Goal: Task Accomplishment & Management: Complete application form

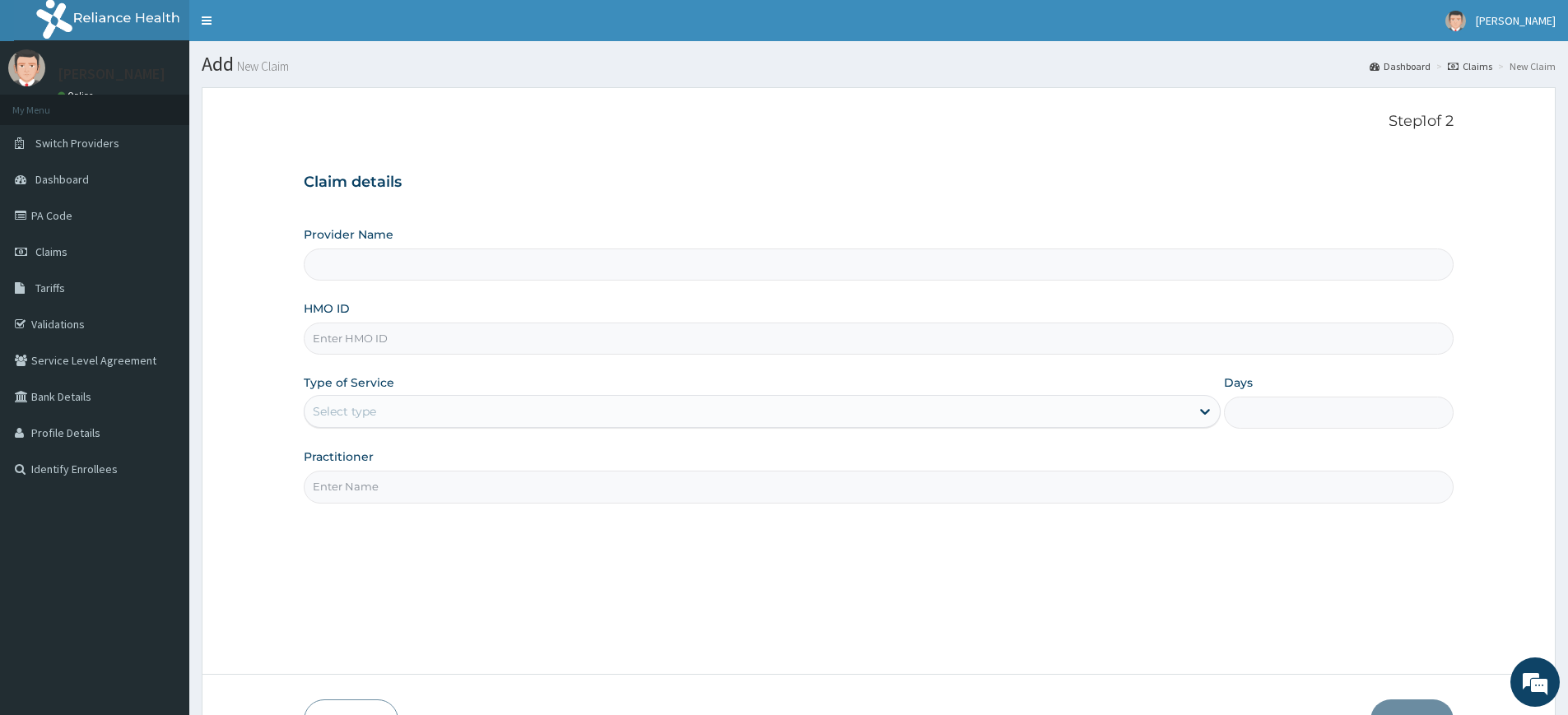
click at [406, 483] on input "Practitioner" at bounding box center [878, 486] width 1150 height 32
type input "Pure Fitness Africa | Lekki (fka Fitness Central)"
type input "1"
click at [370, 343] on input "HMO ID" at bounding box center [878, 339] width 1150 height 32
type input "LGL/10259/A"
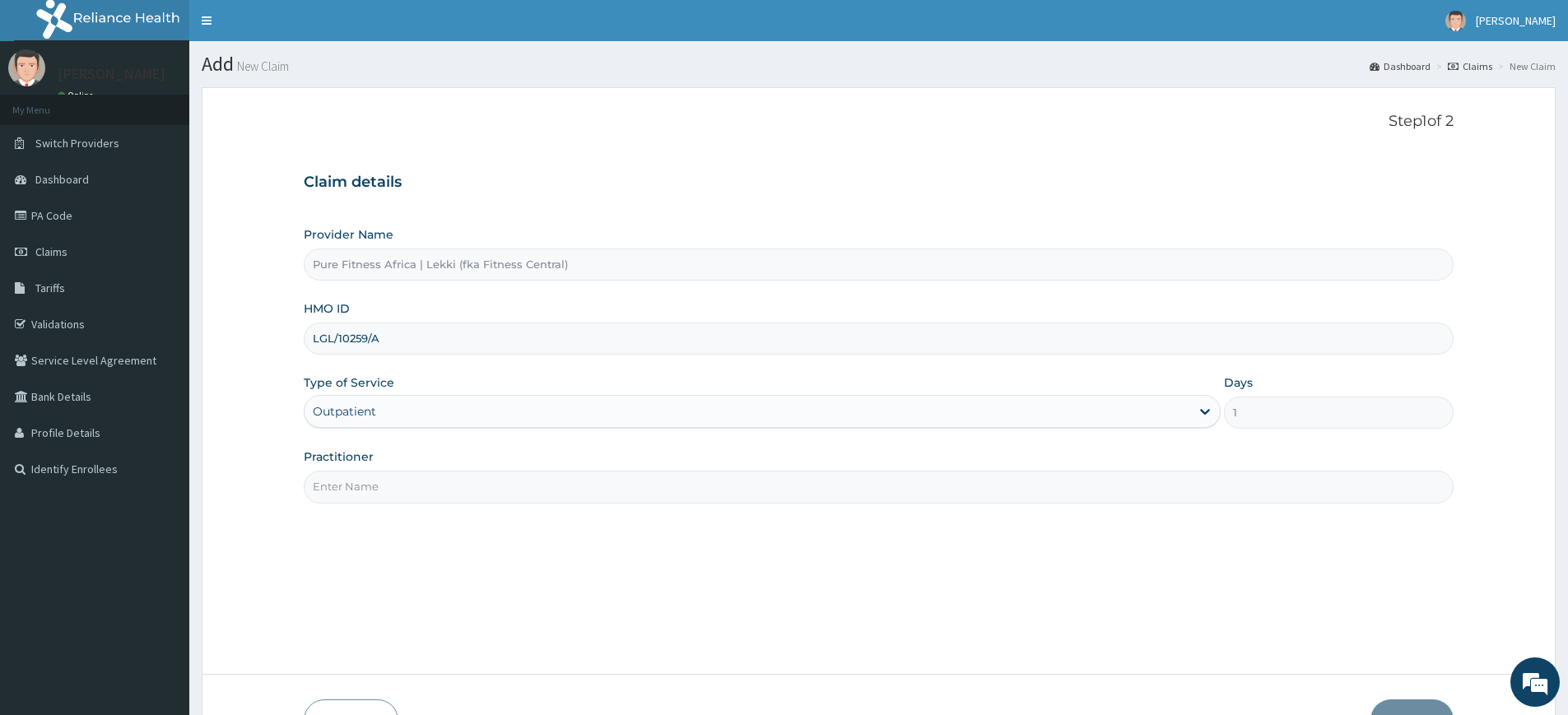
click at [419, 487] on input "Practitioner" at bounding box center [878, 486] width 1150 height 32
type input "pure fitness africa"
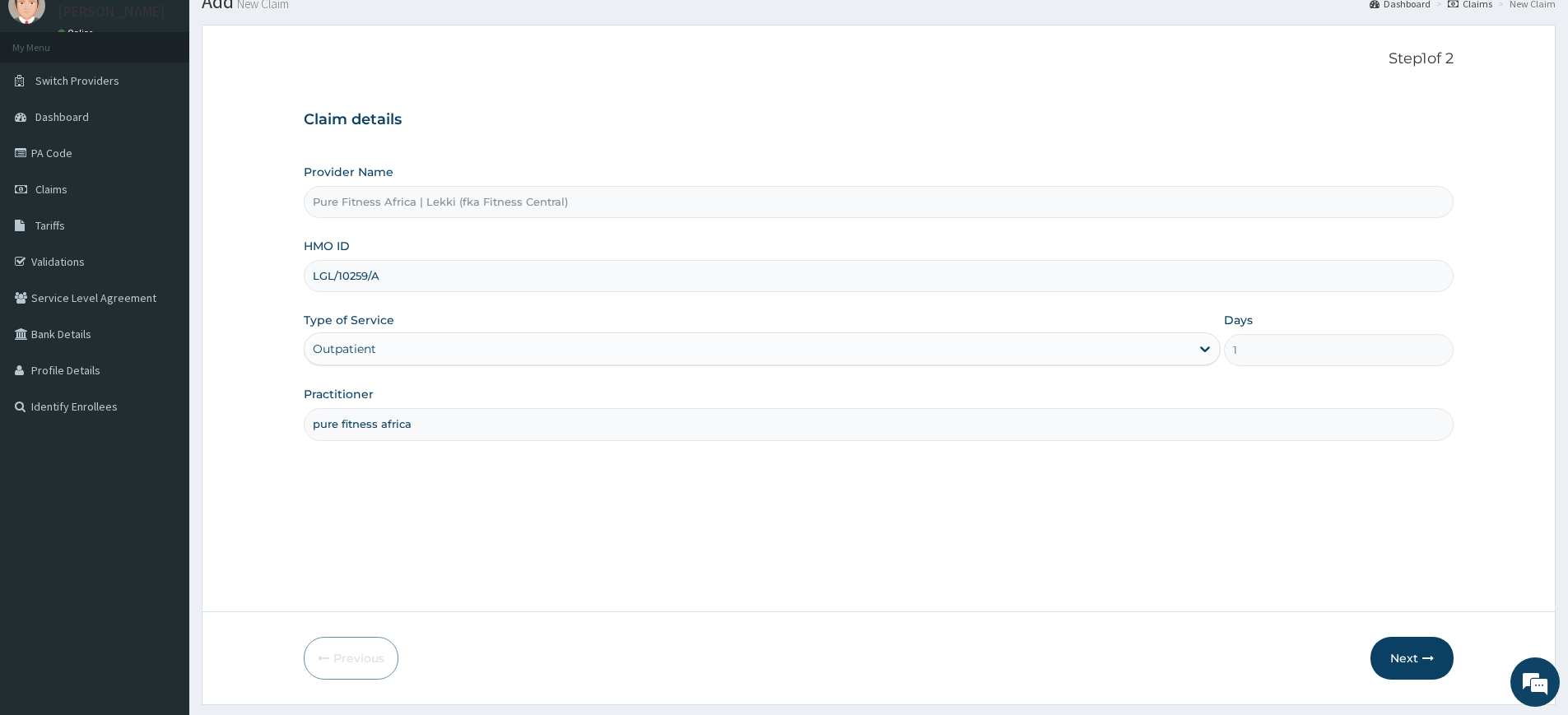
scroll to position [107, 0]
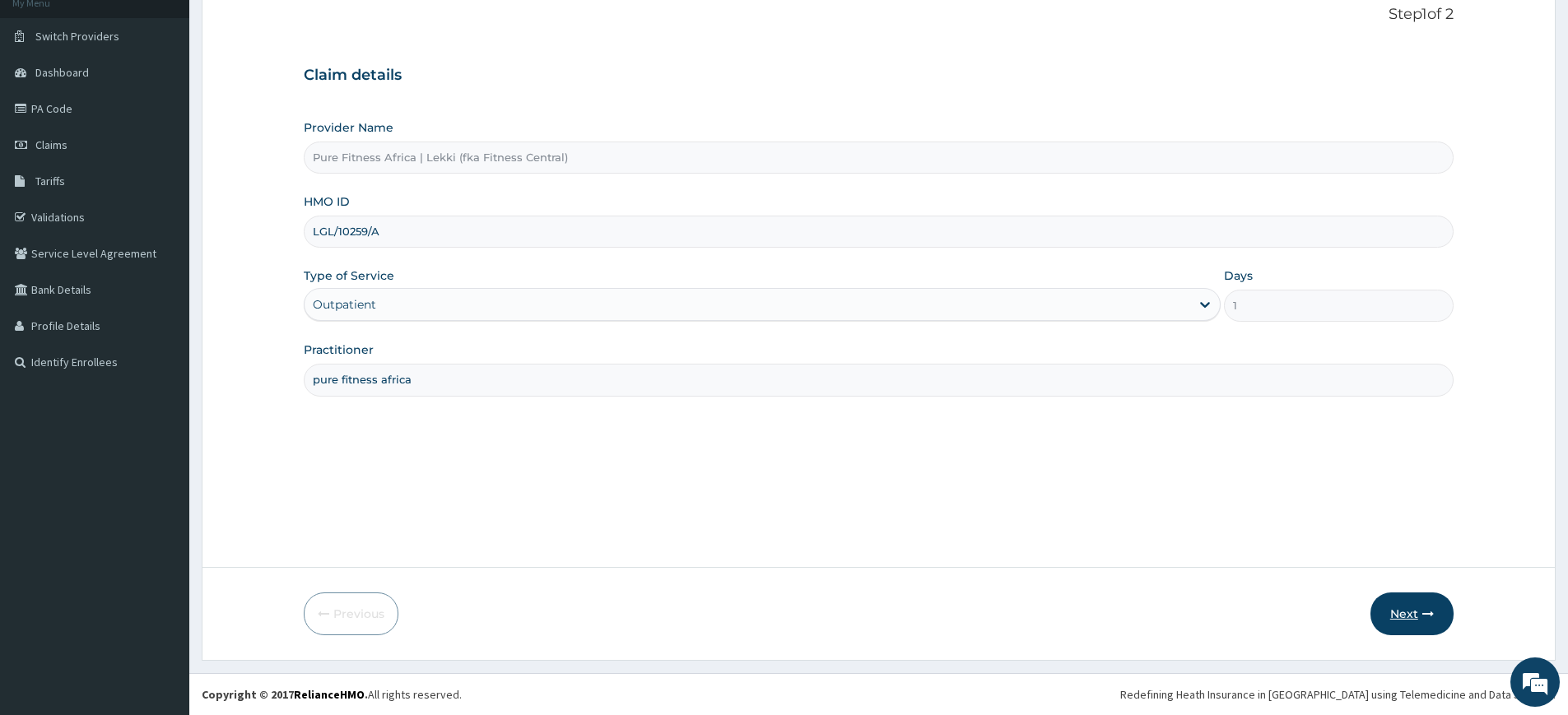
click at [1408, 602] on button "Next" at bounding box center [1412, 613] width 83 height 43
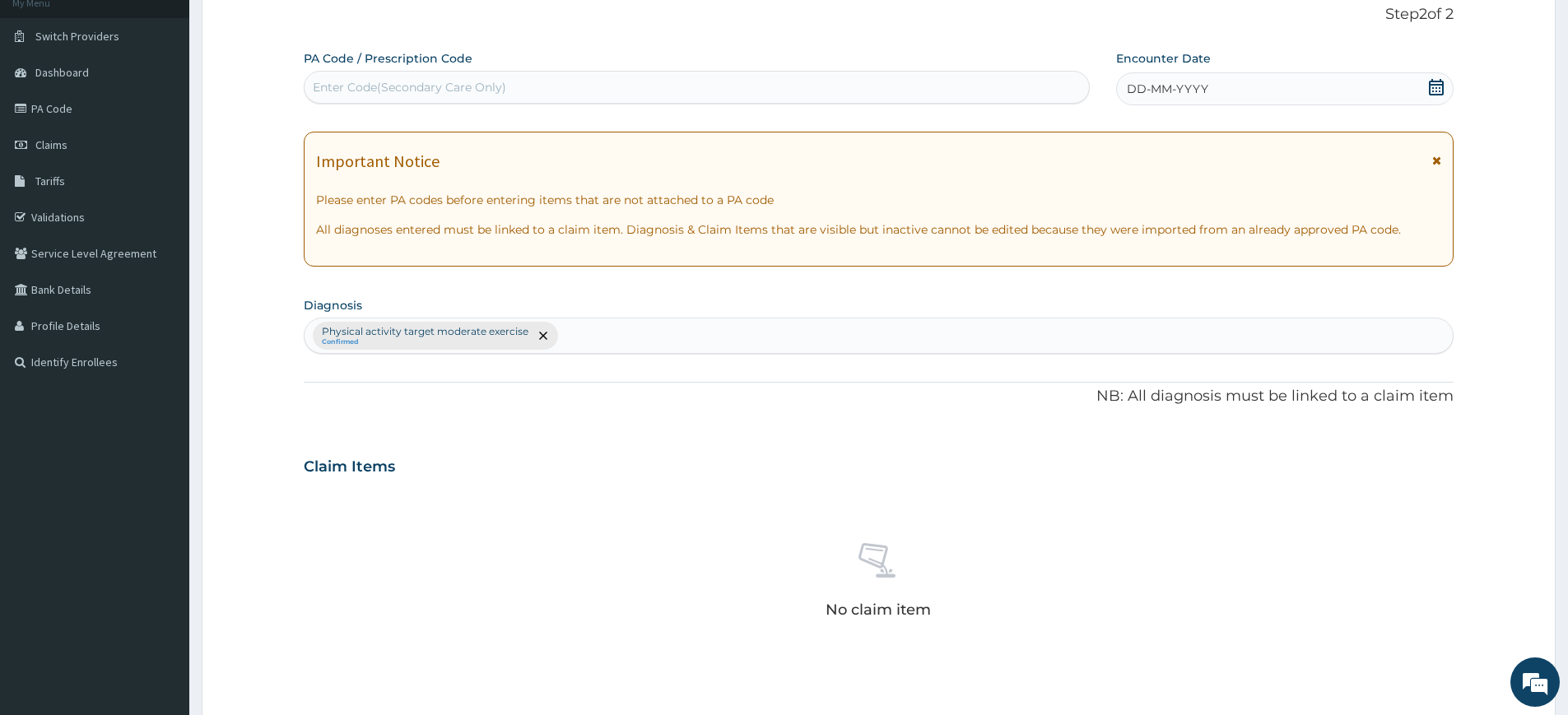
click at [965, 78] on div "Enter Code(Secondary Care Only)" at bounding box center [696, 87] width 784 height 26
type input "PA/74ED56"
click at [1431, 88] on icon at bounding box center [1436, 87] width 16 height 16
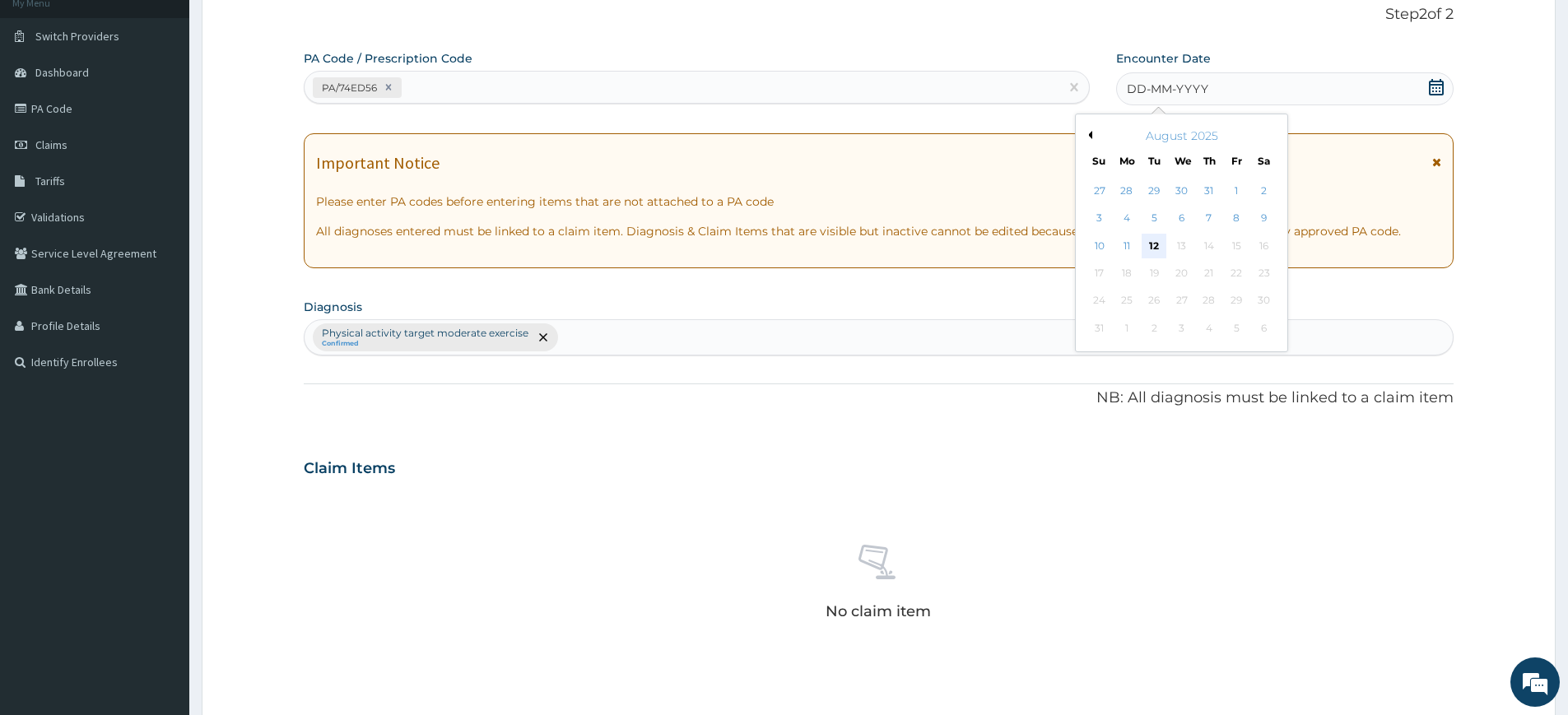
click at [1151, 247] on div "12" at bounding box center [1154, 246] width 25 height 25
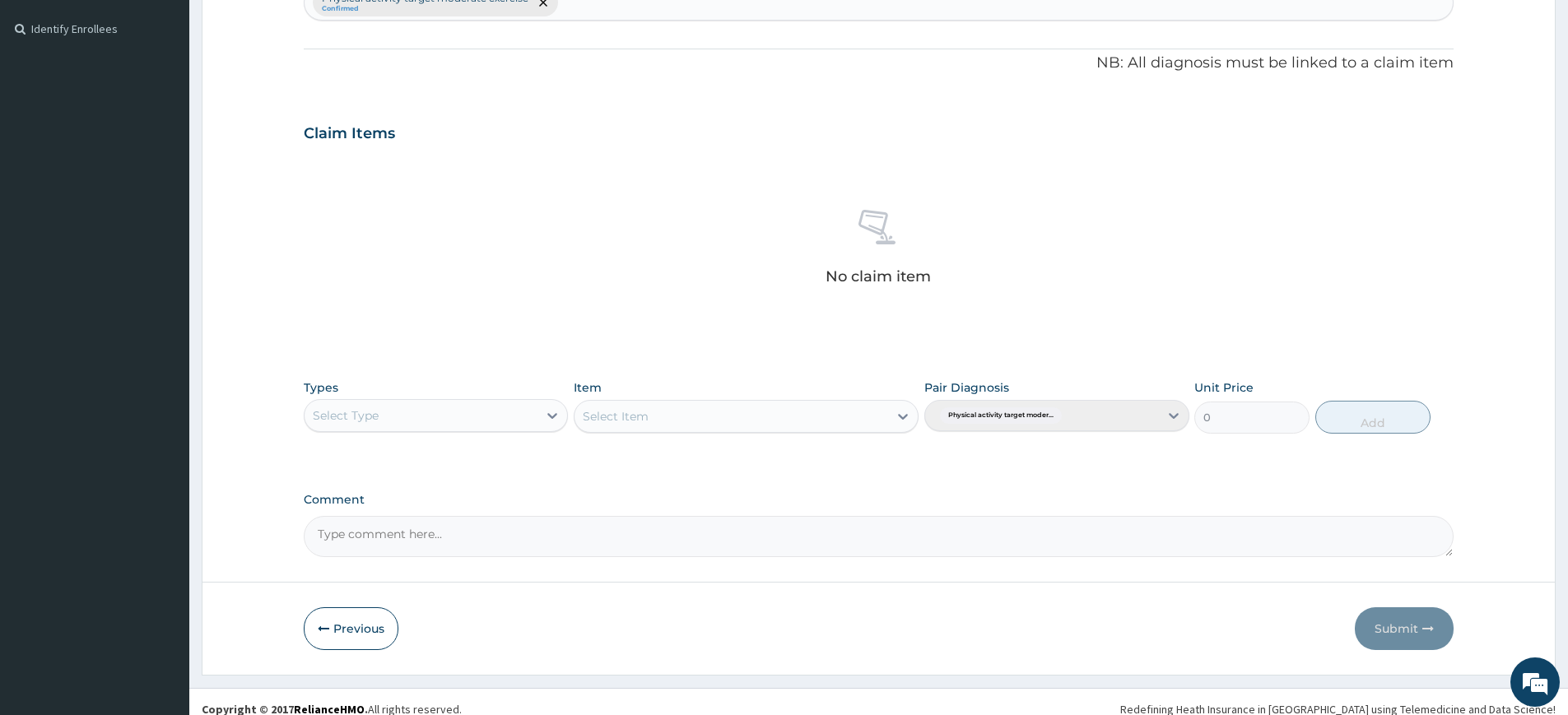
scroll to position [455, 0]
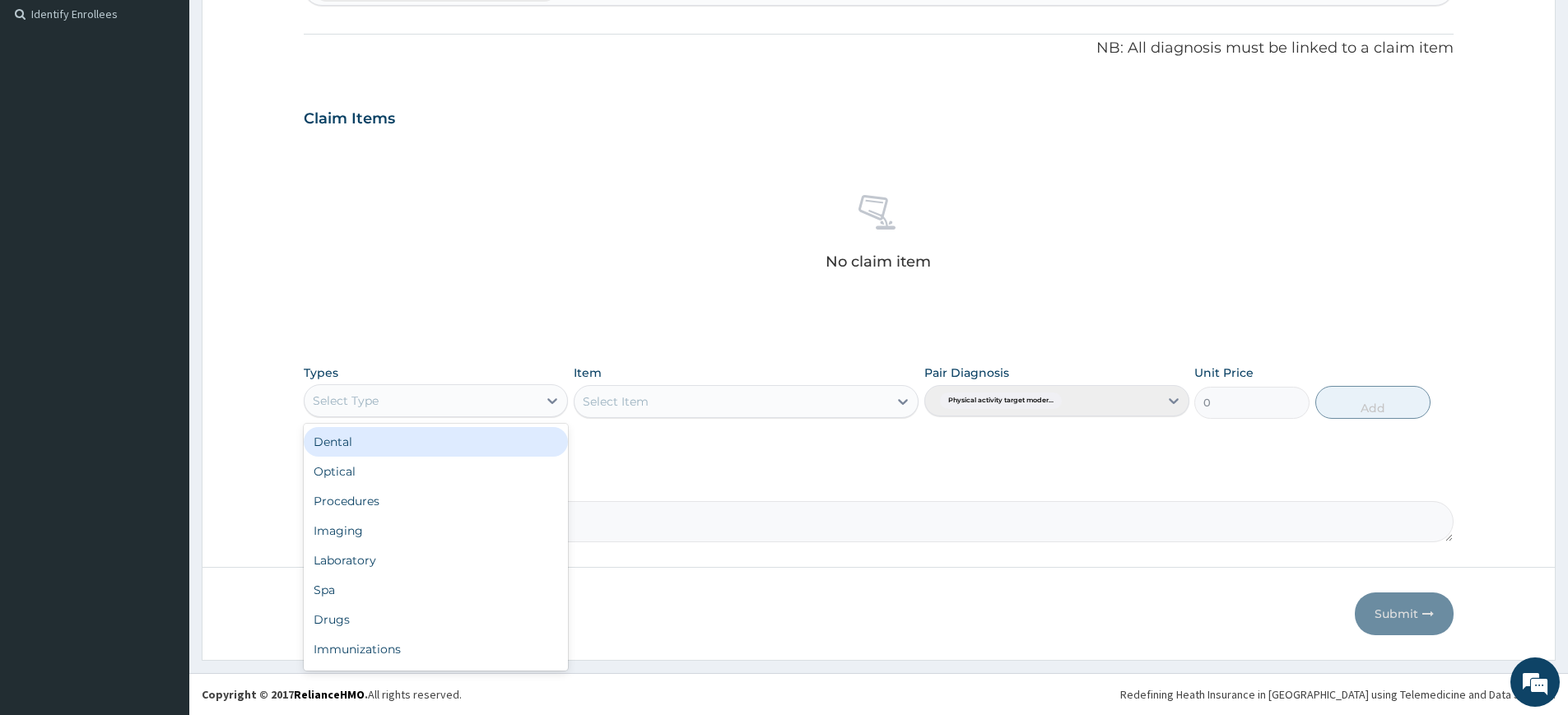
click at [503, 400] on div "Select Type" at bounding box center [420, 400] width 233 height 26
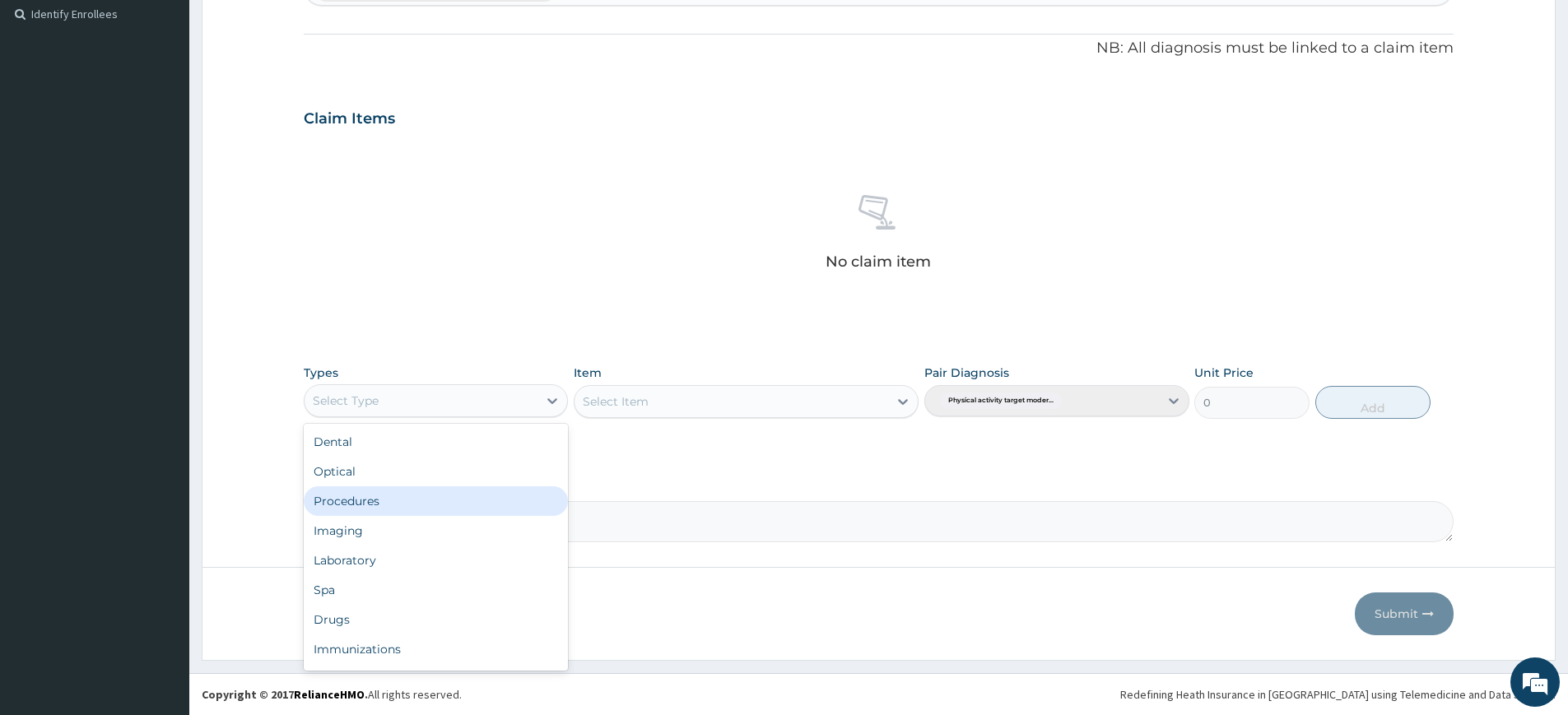
scroll to position [56, 0]
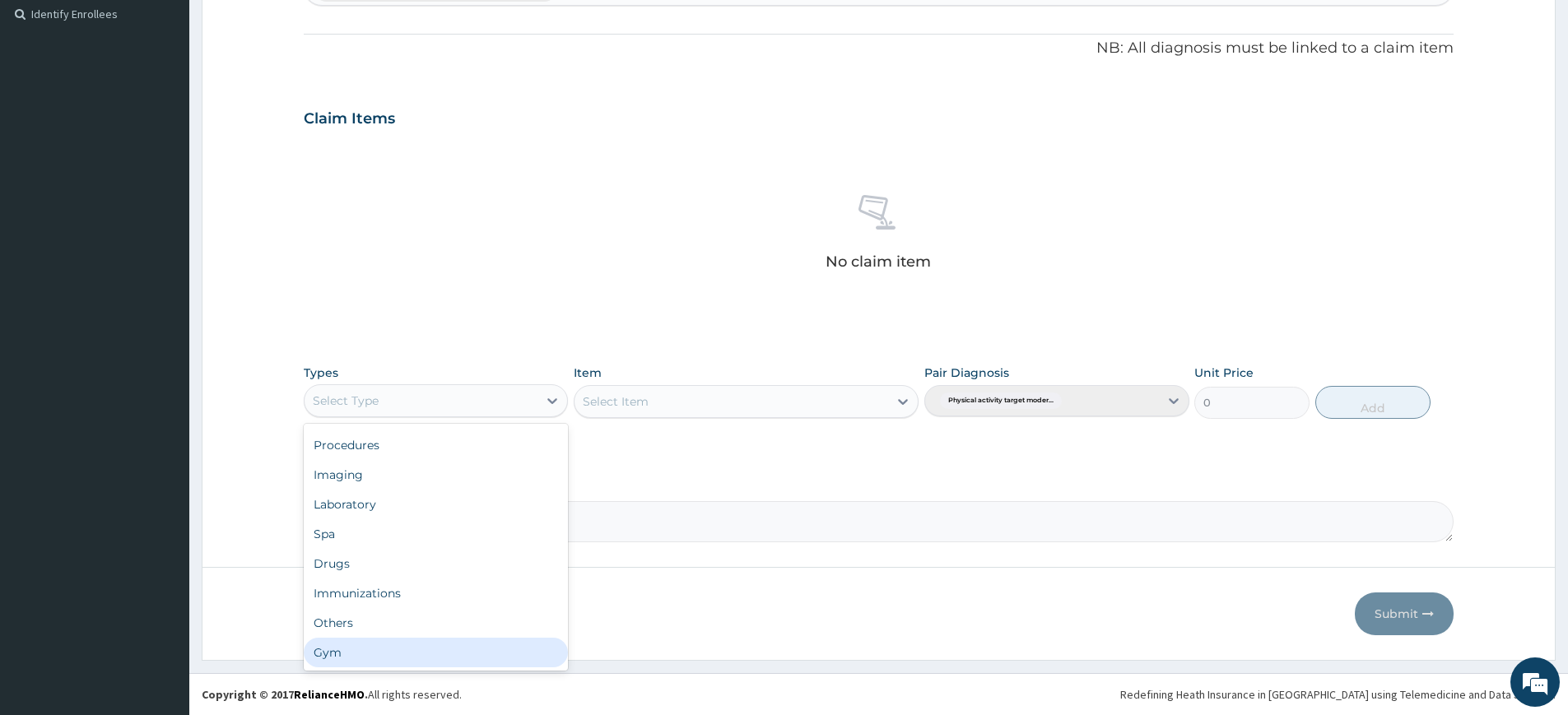
click at [356, 666] on div "Gym" at bounding box center [436, 652] width 264 height 29
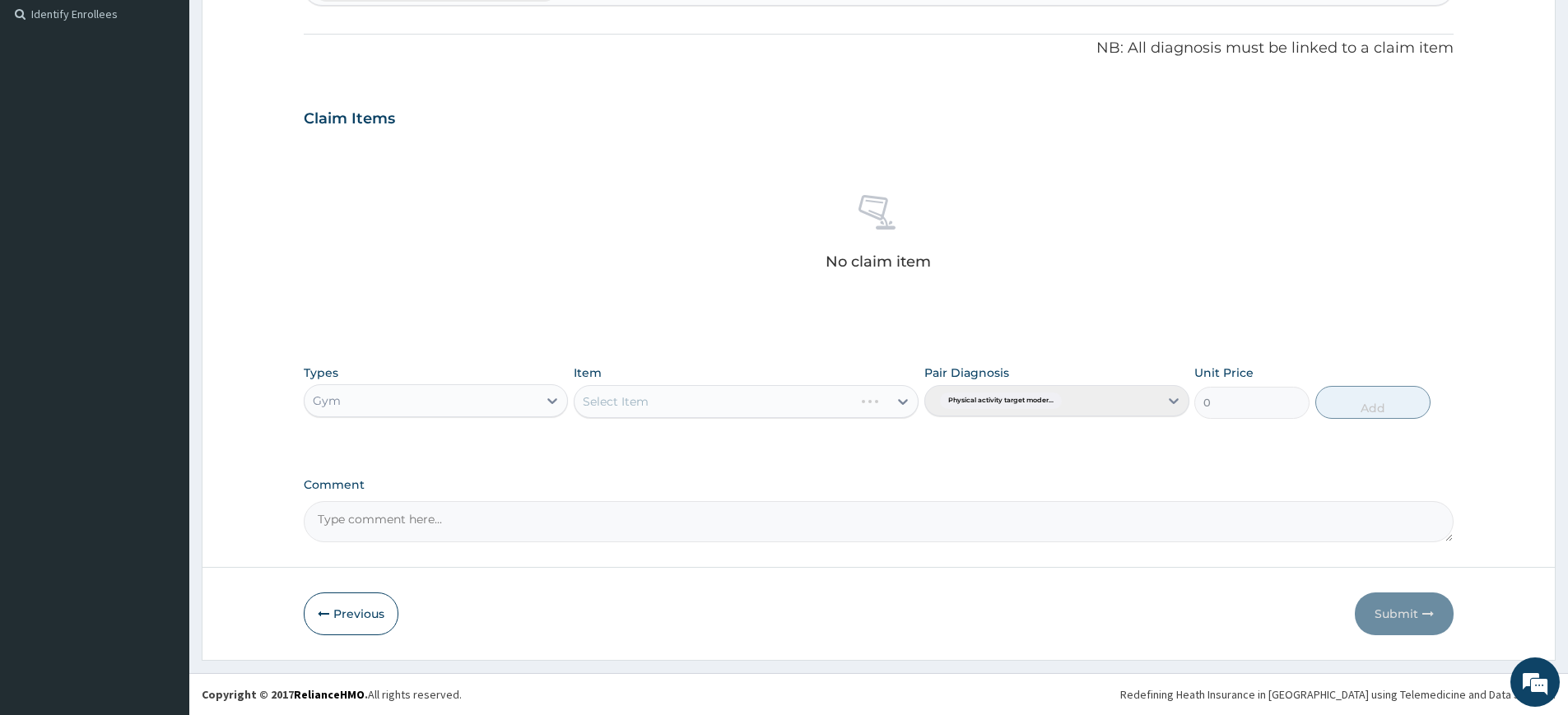
click at [784, 394] on div "Select Item" at bounding box center [745, 401] width 345 height 33
click at [854, 395] on div "Select Item" at bounding box center [731, 401] width 314 height 26
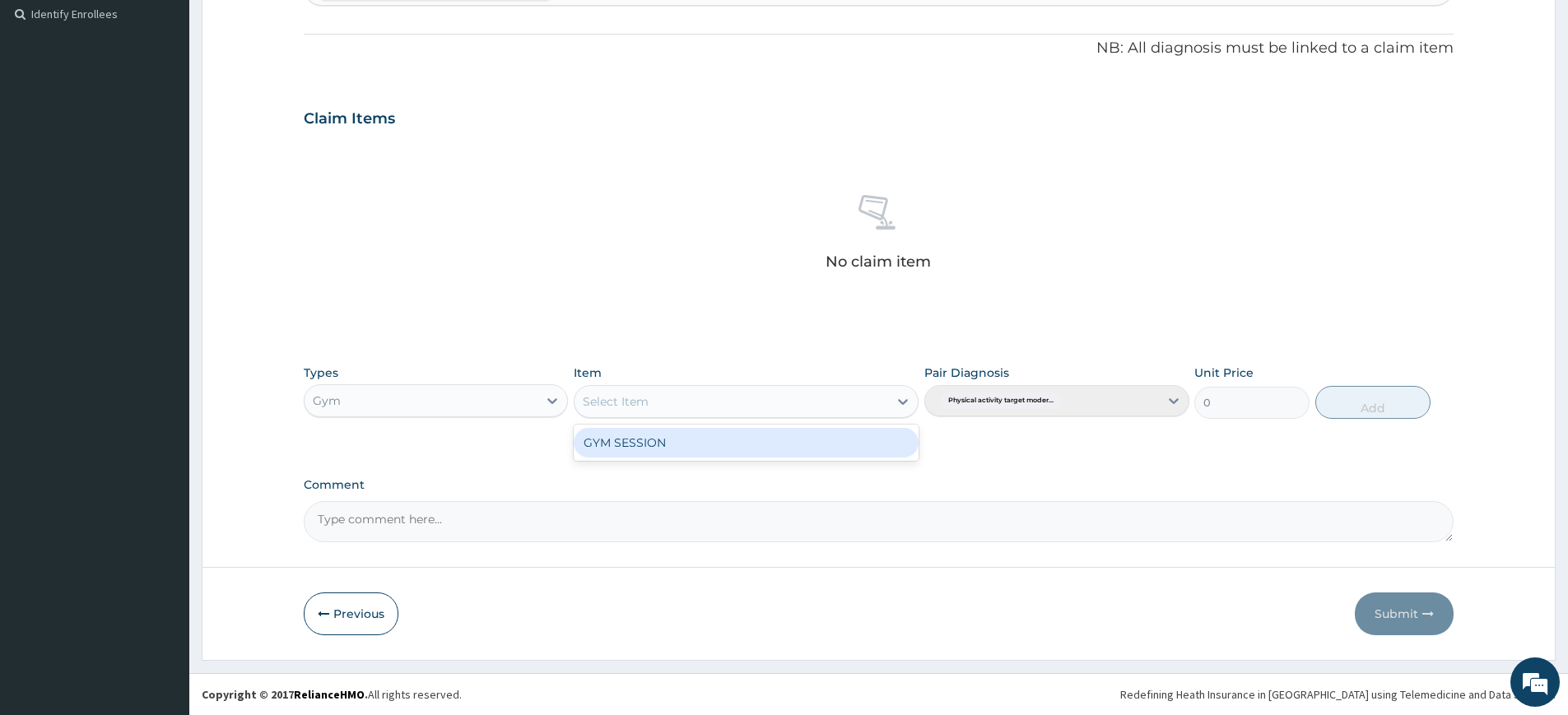
click at [813, 452] on div "GYM SESSION" at bounding box center [745, 442] width 345 height 29
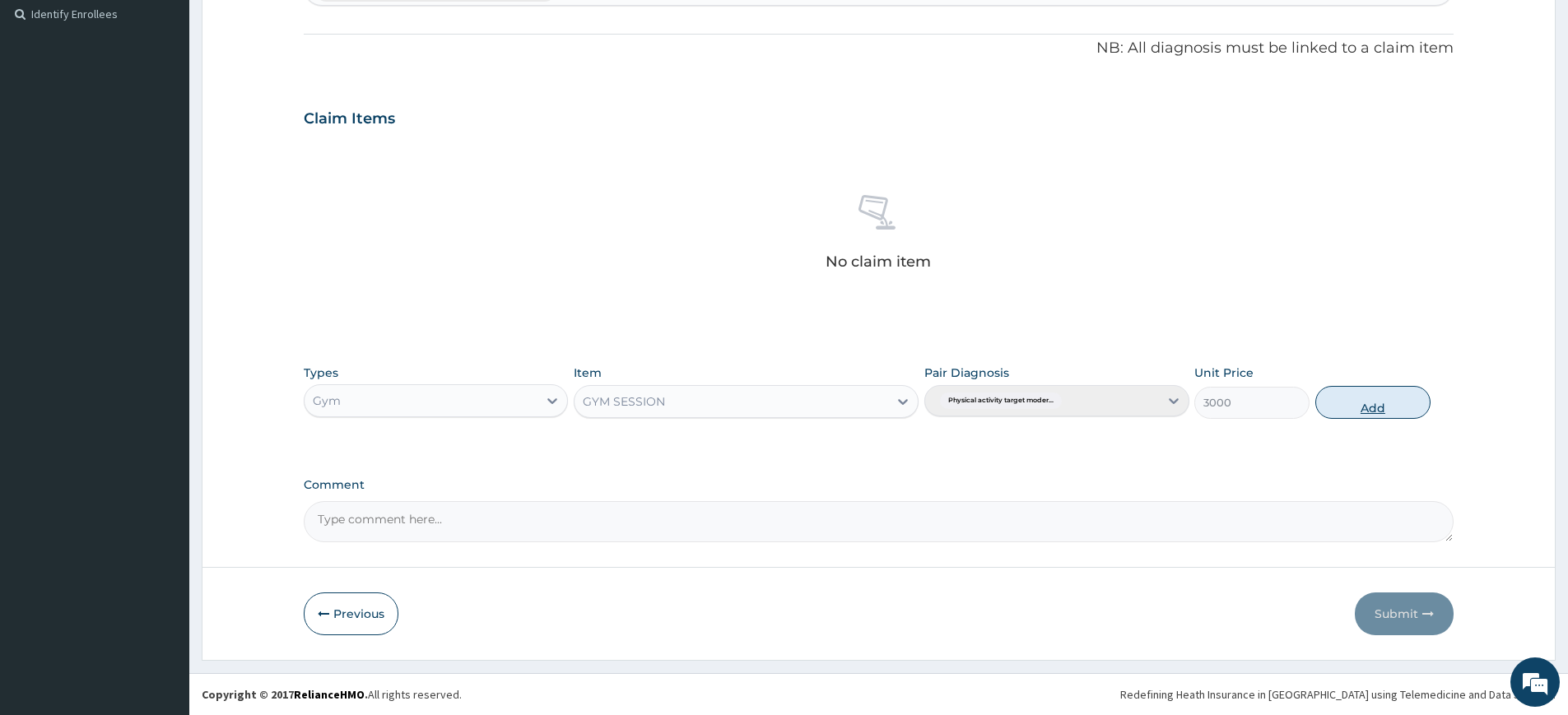
click at [1350, 401] on button "Add" at bounding box center [1372, 402] width 115 height 33
type input "0"
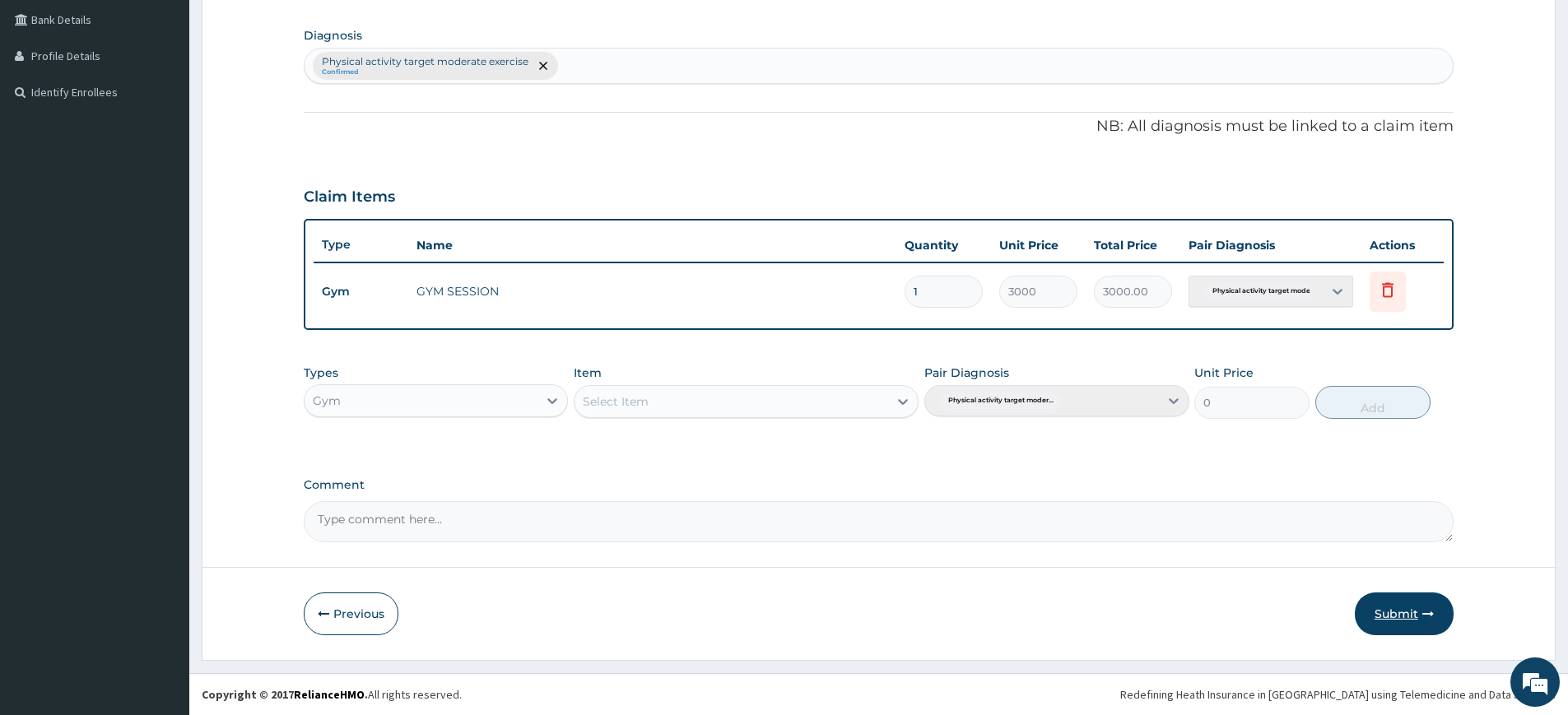
click at [1407, 618] on button "Submit" at bounding box center [1404, 613] width 99 height 43
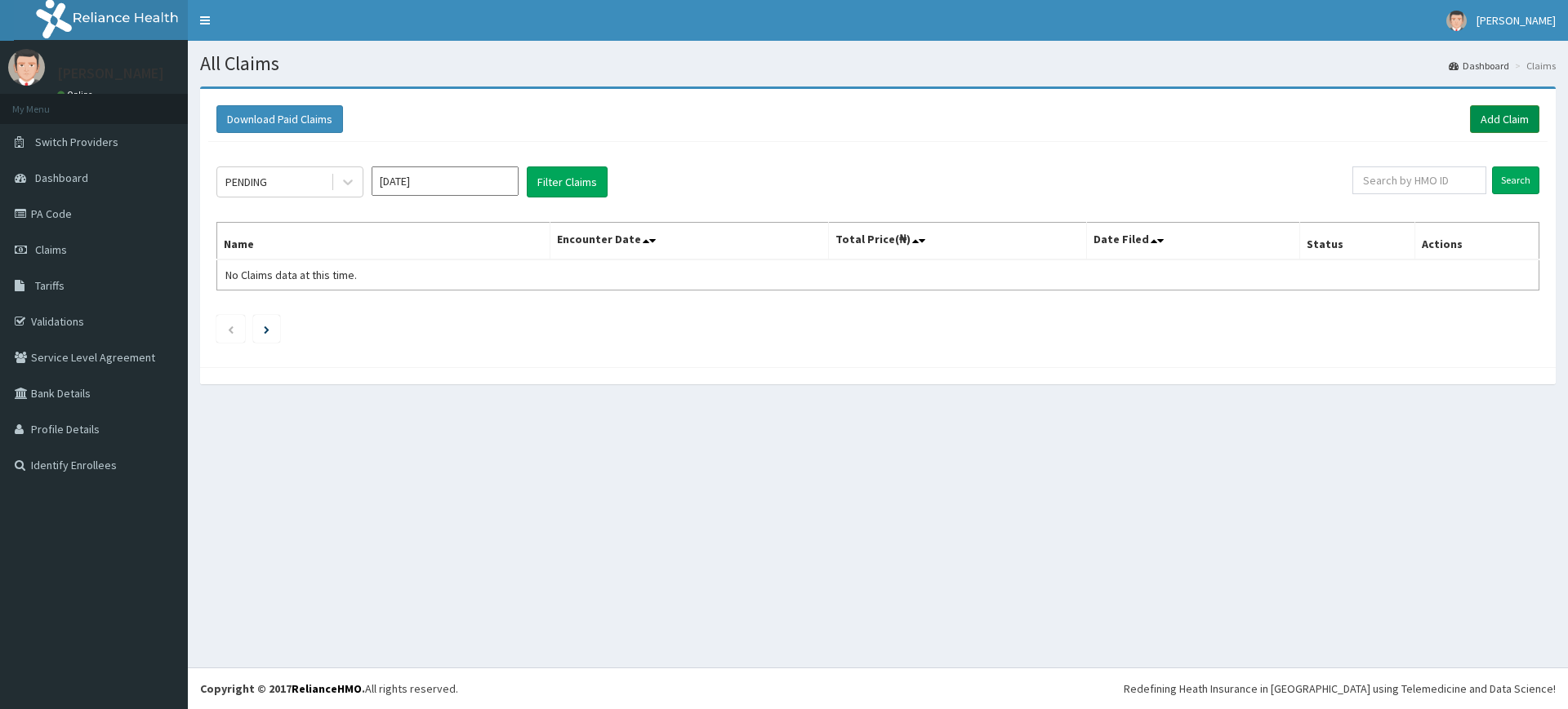
click at [1504, 117] on link "Add Claim" at bounding box center [1504, 119] width 69 height 28
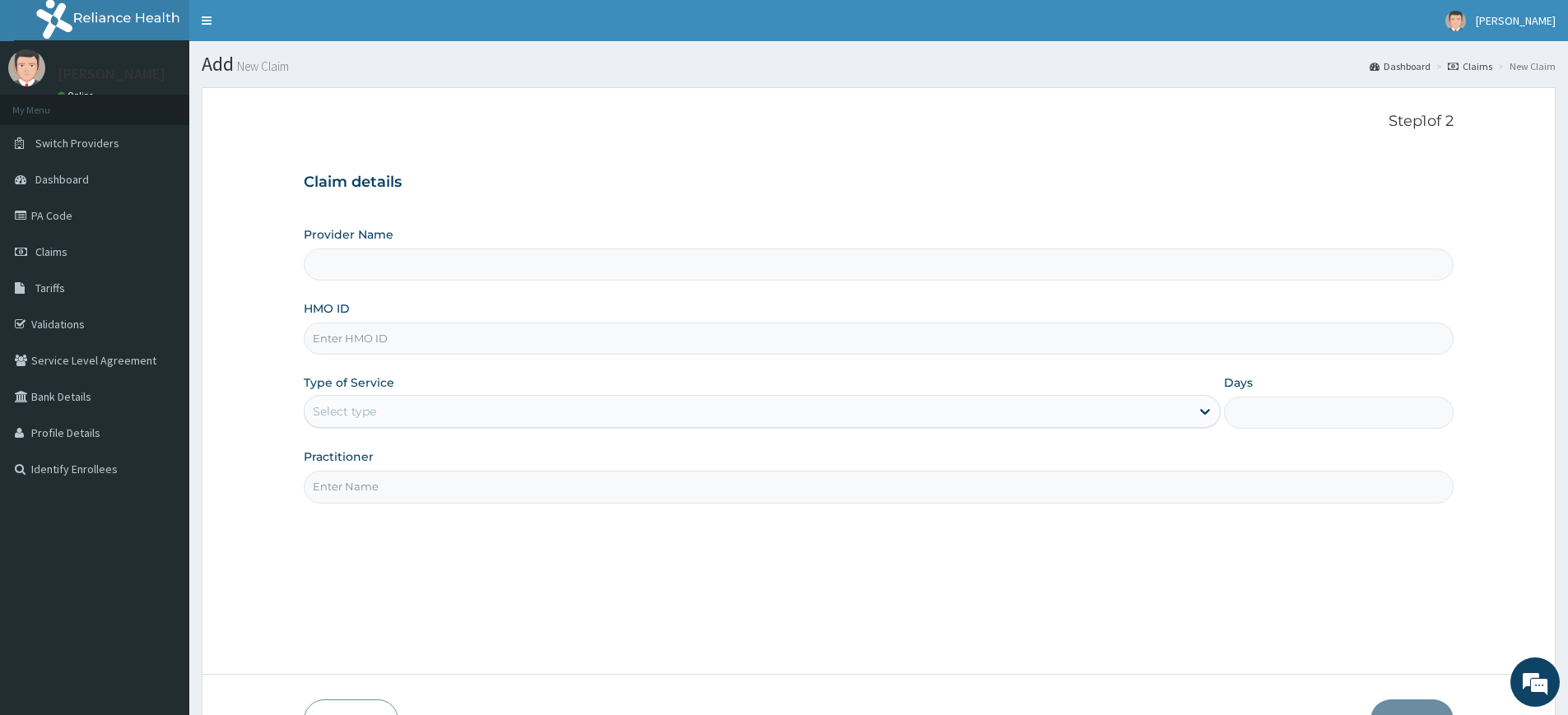
click at [351, 496] on input "Practitioner" at bounding box center [878, 486] width 1150 height 32
type input "pure fitness africa"
type input "Pure Fitness Africa | Lekki (fka Fitness Central)"
type input "1"
click at [409, 333] on input "HMO ID" at bounding box center [878, 339] width 1150 height 32
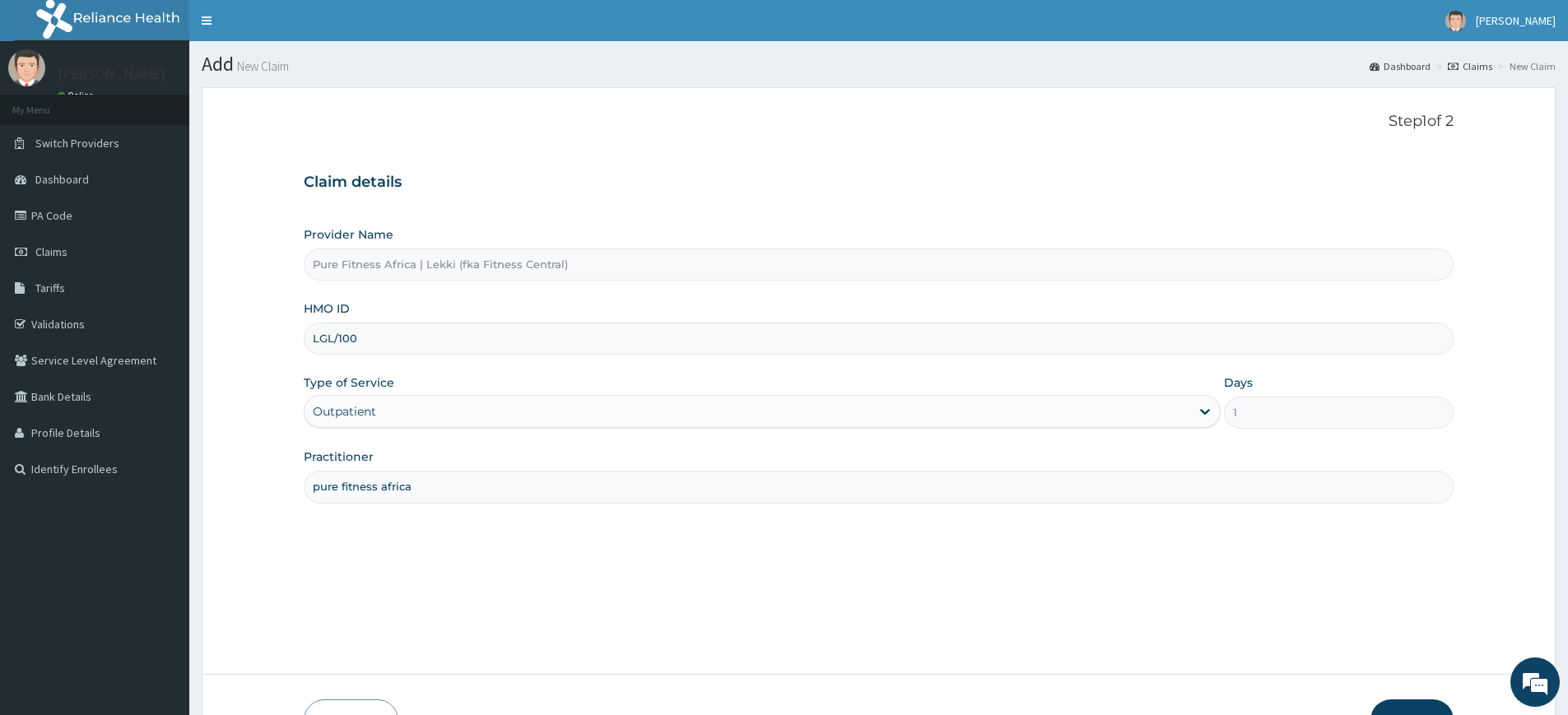
type input "LGL/10027/A"
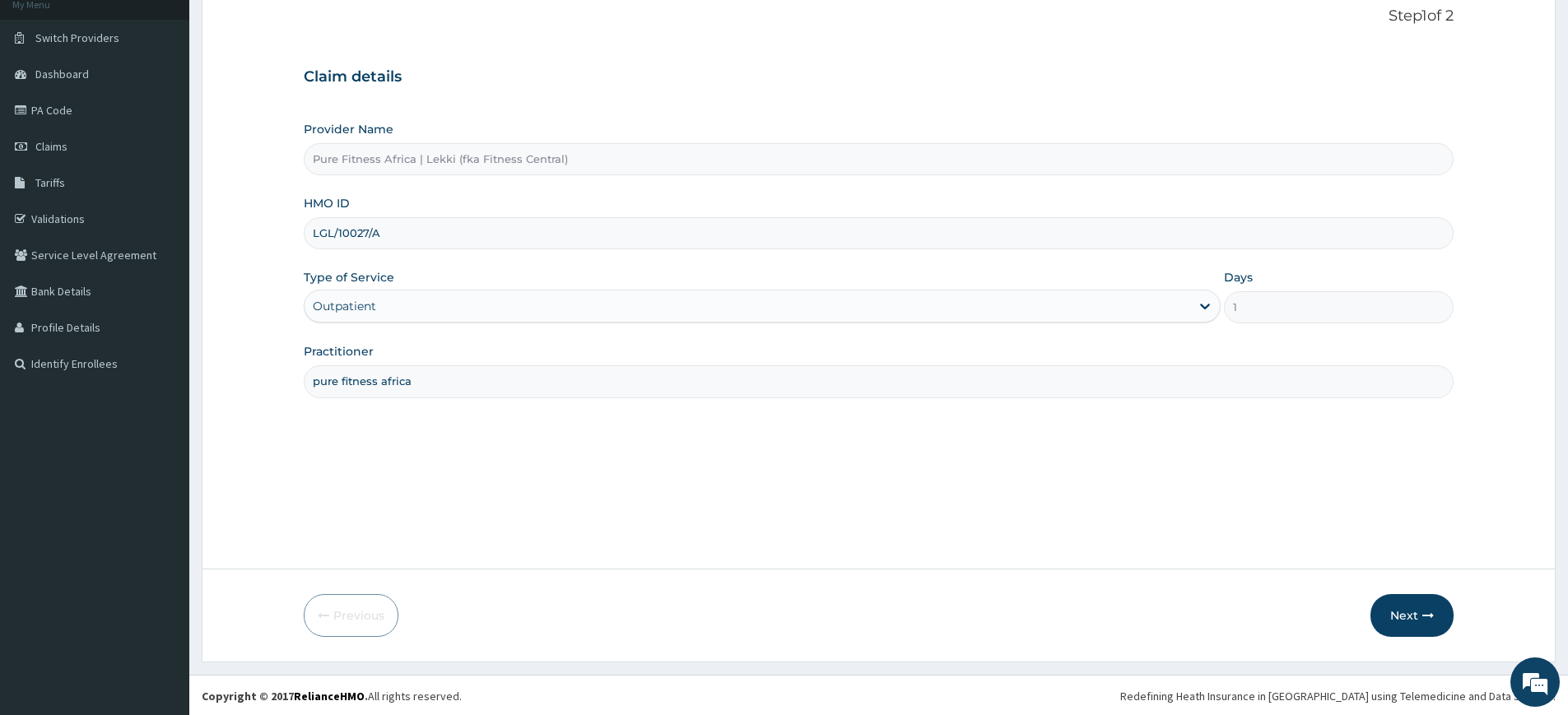
scroll to position [107, 0]
click at [1414, 609] on button "Next" at bounding box center [1412, 613] width 83 height 43
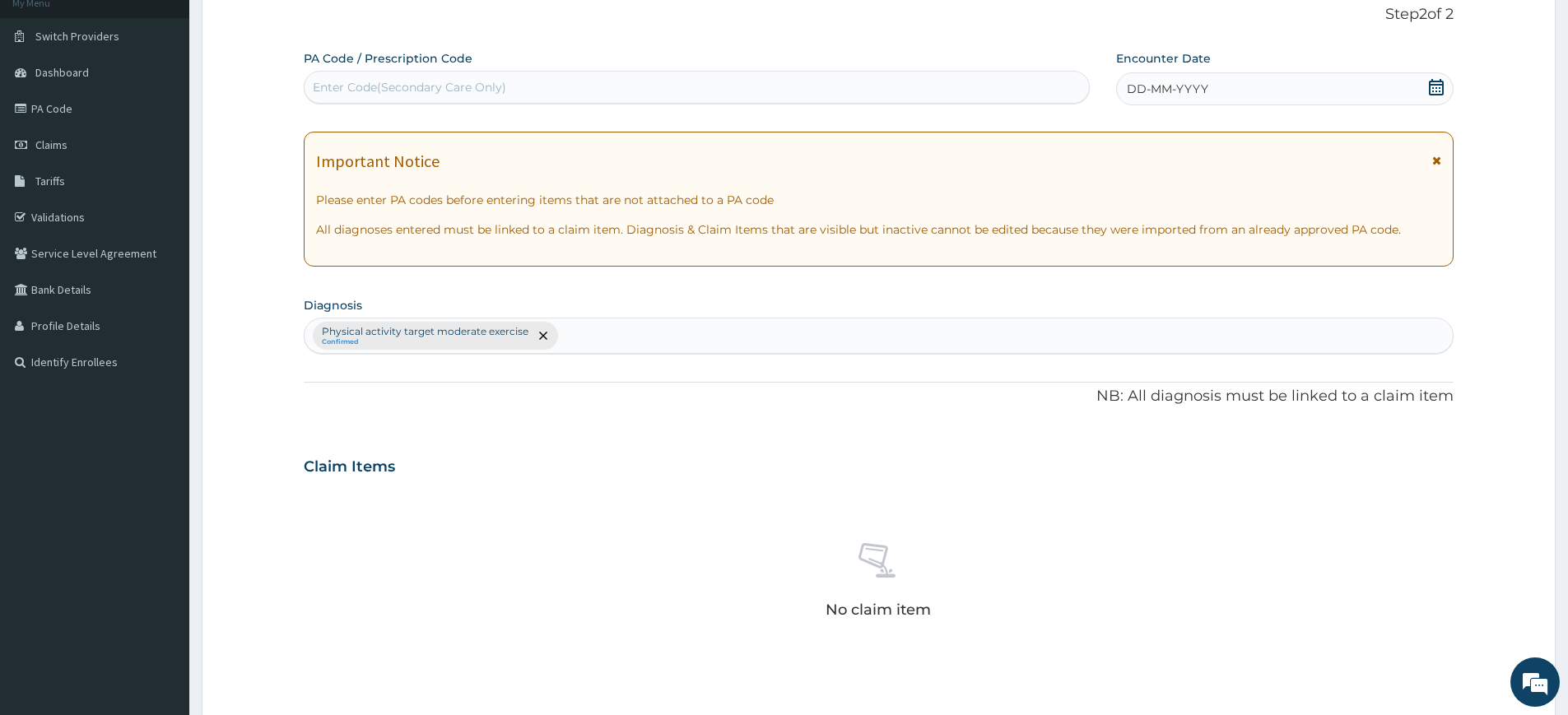
click at [1425, 89] on div "DD-MM-YYYY" at bounding box center [1285, 89] width 336 height 33
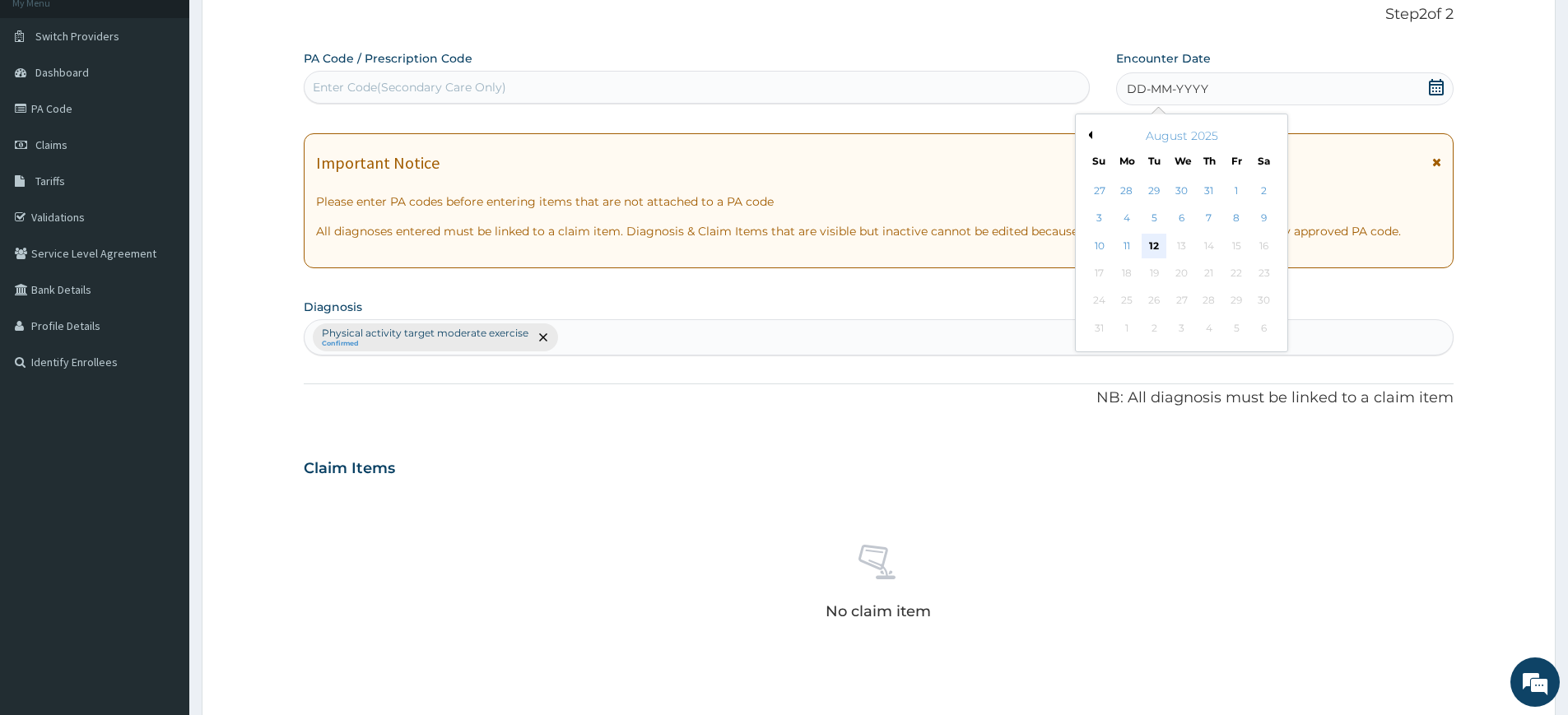
click at [1161, 248] on div "12" at bounding box center [1154, 246] width 25 height 25
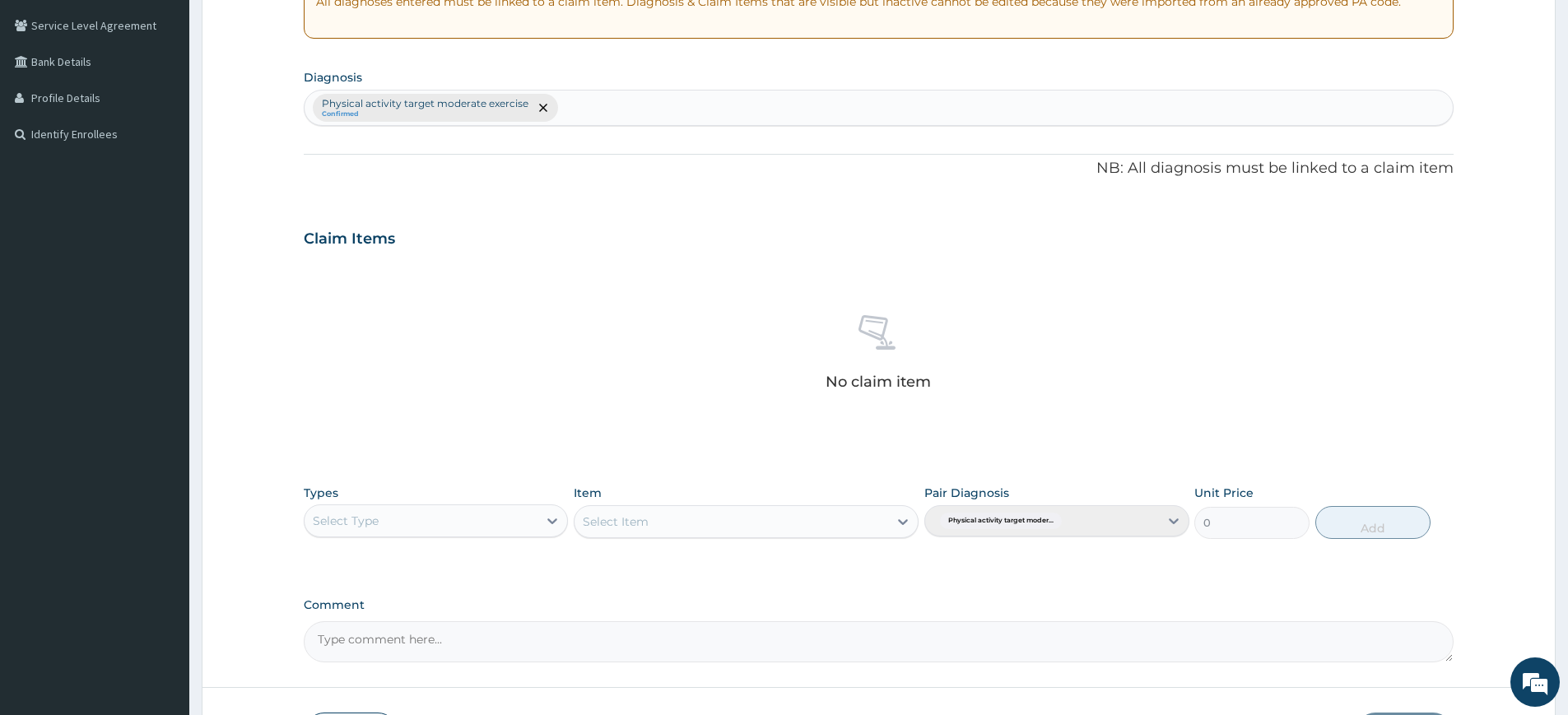
scroll to position [455, 0]
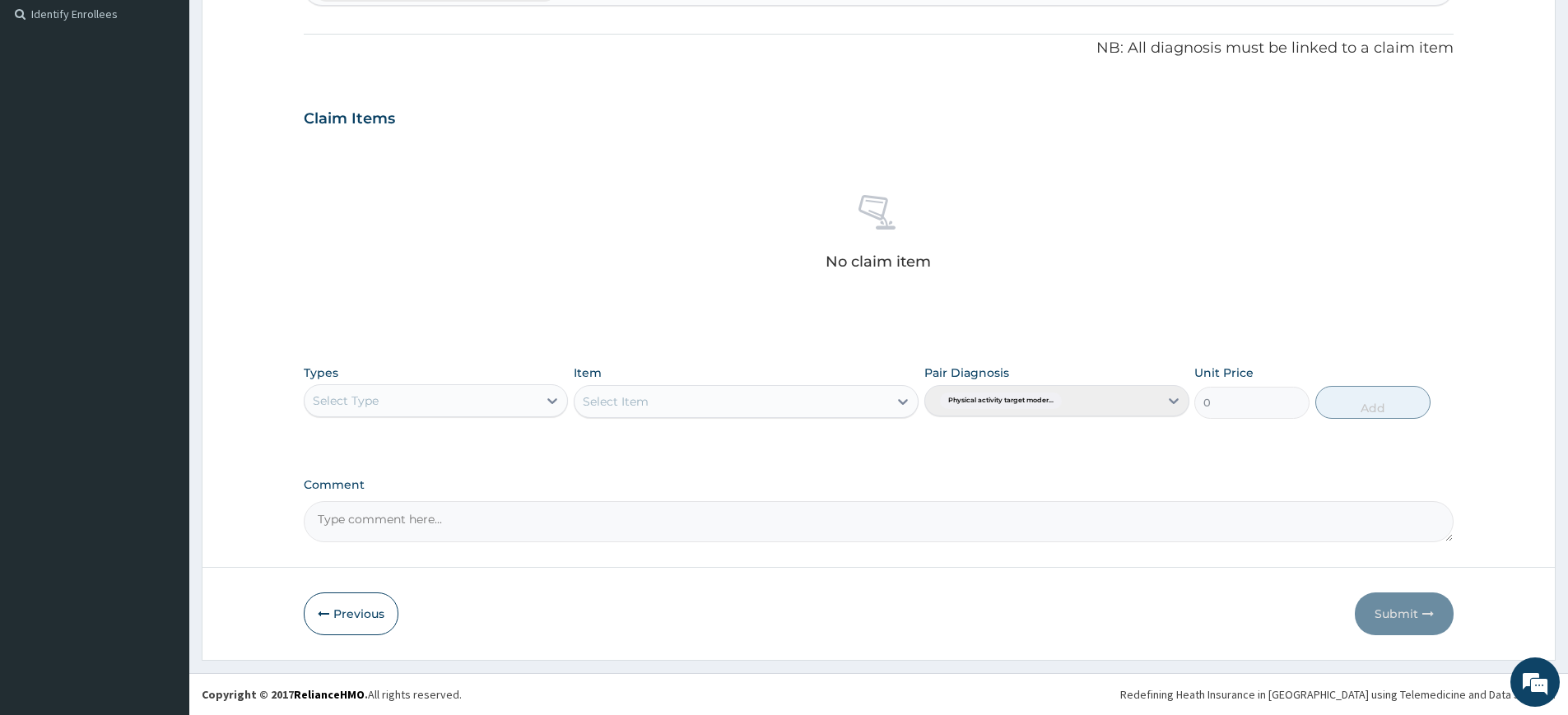
click at [499, 397] on div "Select Type" at bounding box center [420, 400] width 233 height 26
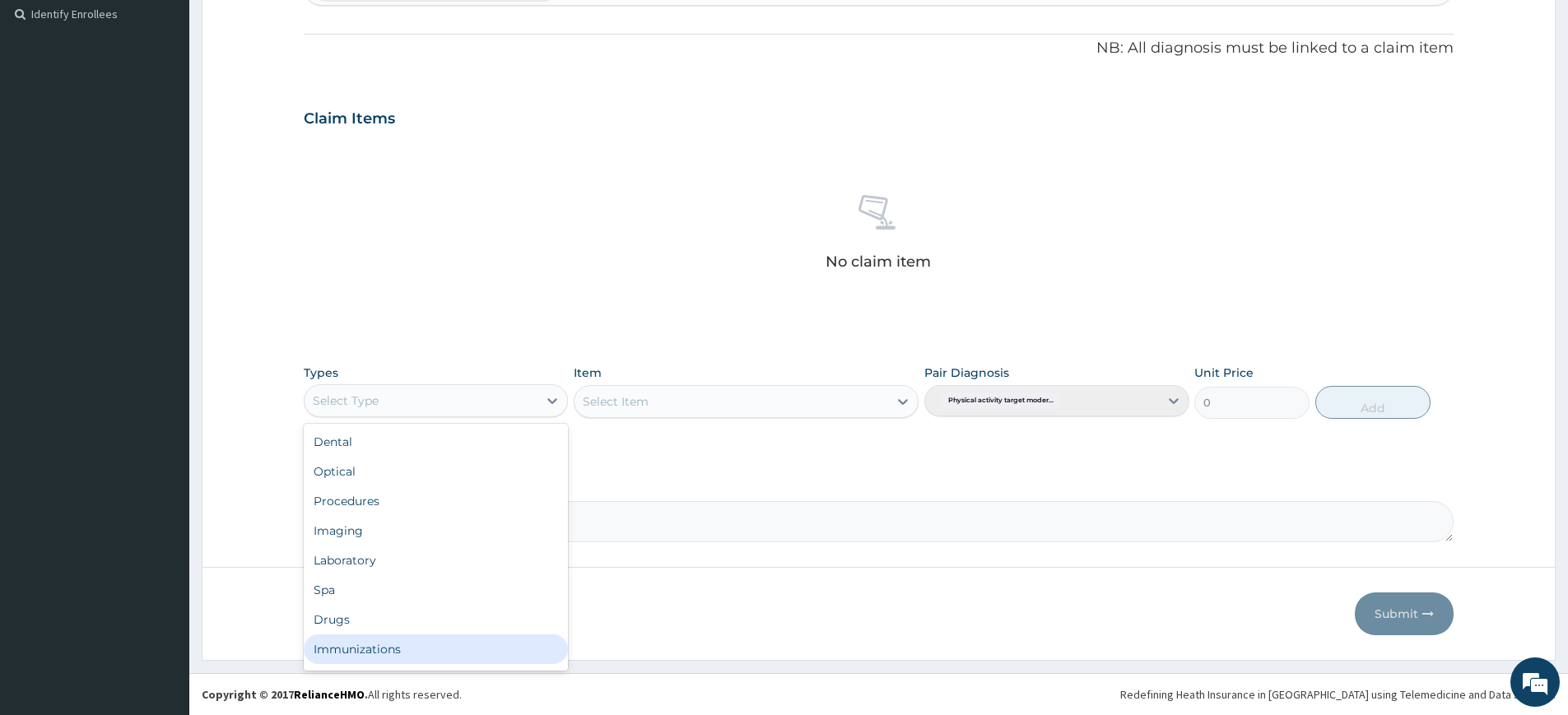
scroll to position [56, 0]
click at [363, 657] on div "Gym" at bounding box center [436, 652] width 264 height 29
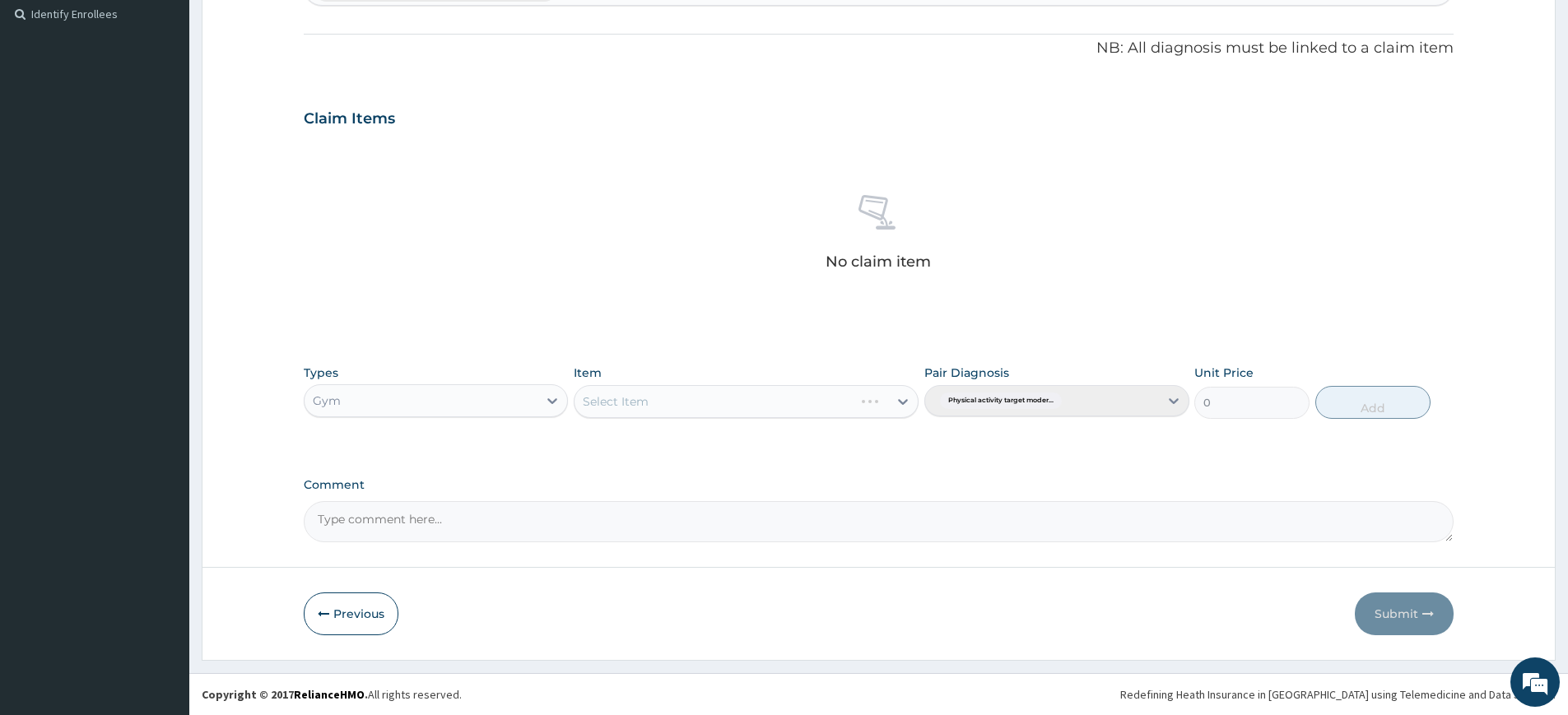
click at [737, 403] on div "Select Item" at bounding box center [745, 401] width 345 height 33
click at [796, 393] on div "Select Item" at bounding box center [731, 401] width 314 height 26
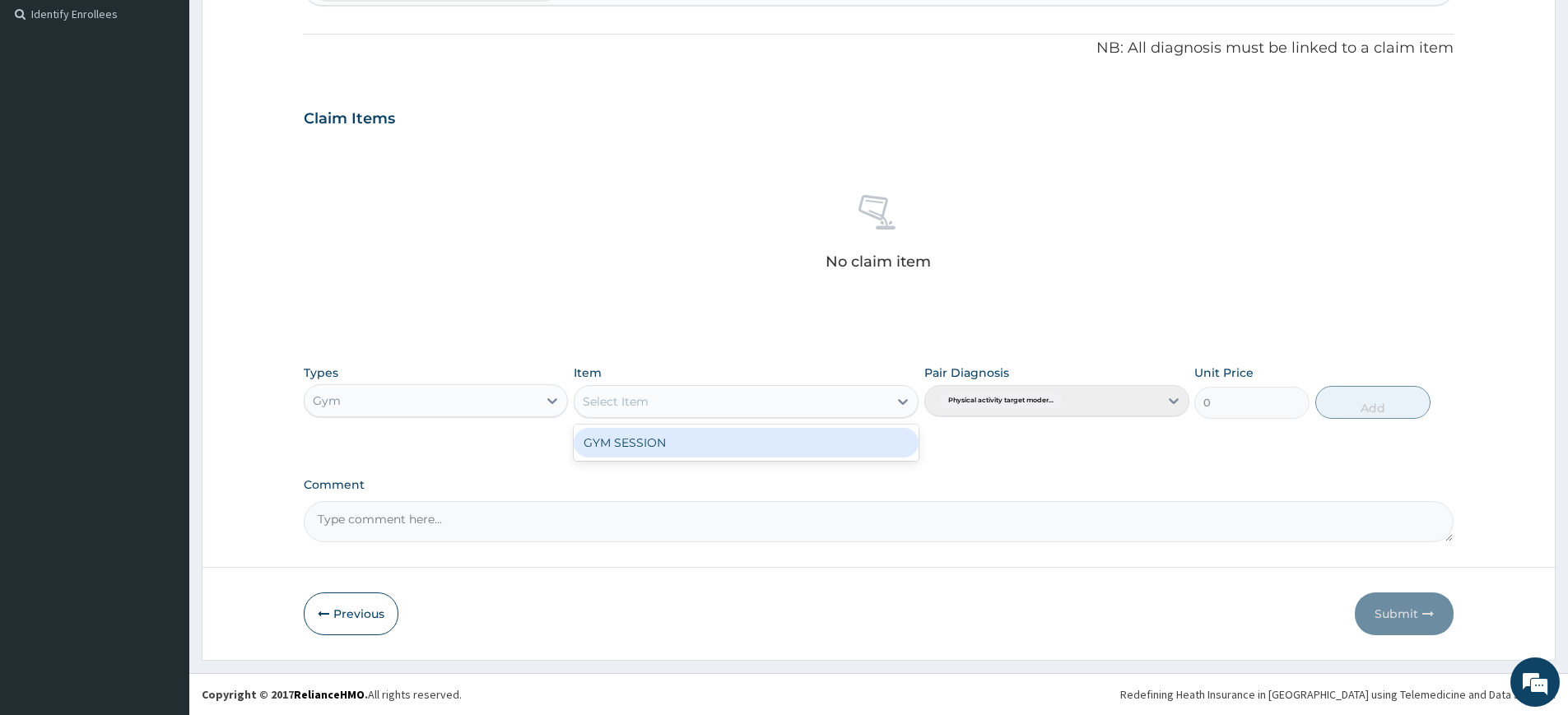
click at [796, 453] on div "GYM SESSION" at bounding box center [745, 442] width 345 height 29
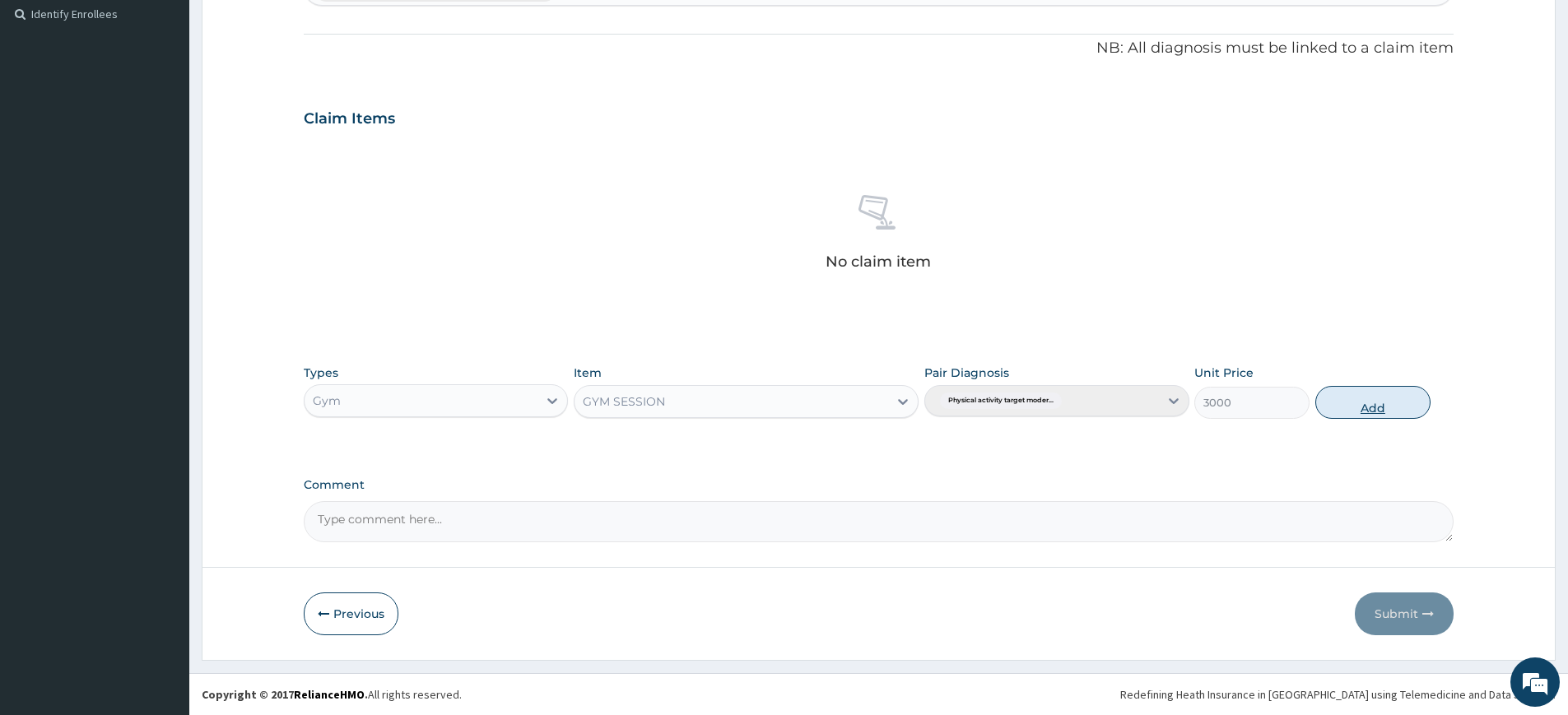
click at [1407, 412] on button "Add" at bounding box center [1372, 402] width 115 height 33
type input "0"
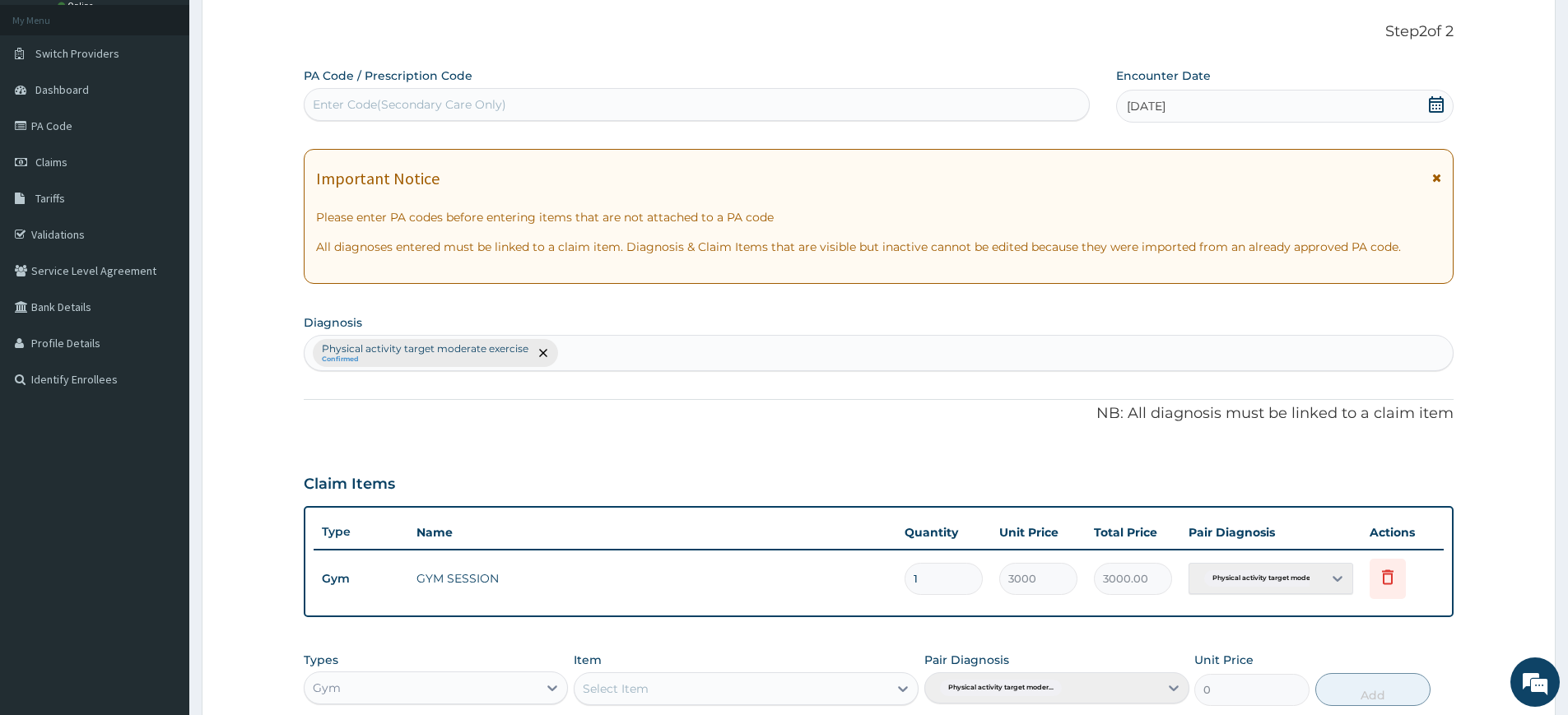
scroll to position [0, 0]
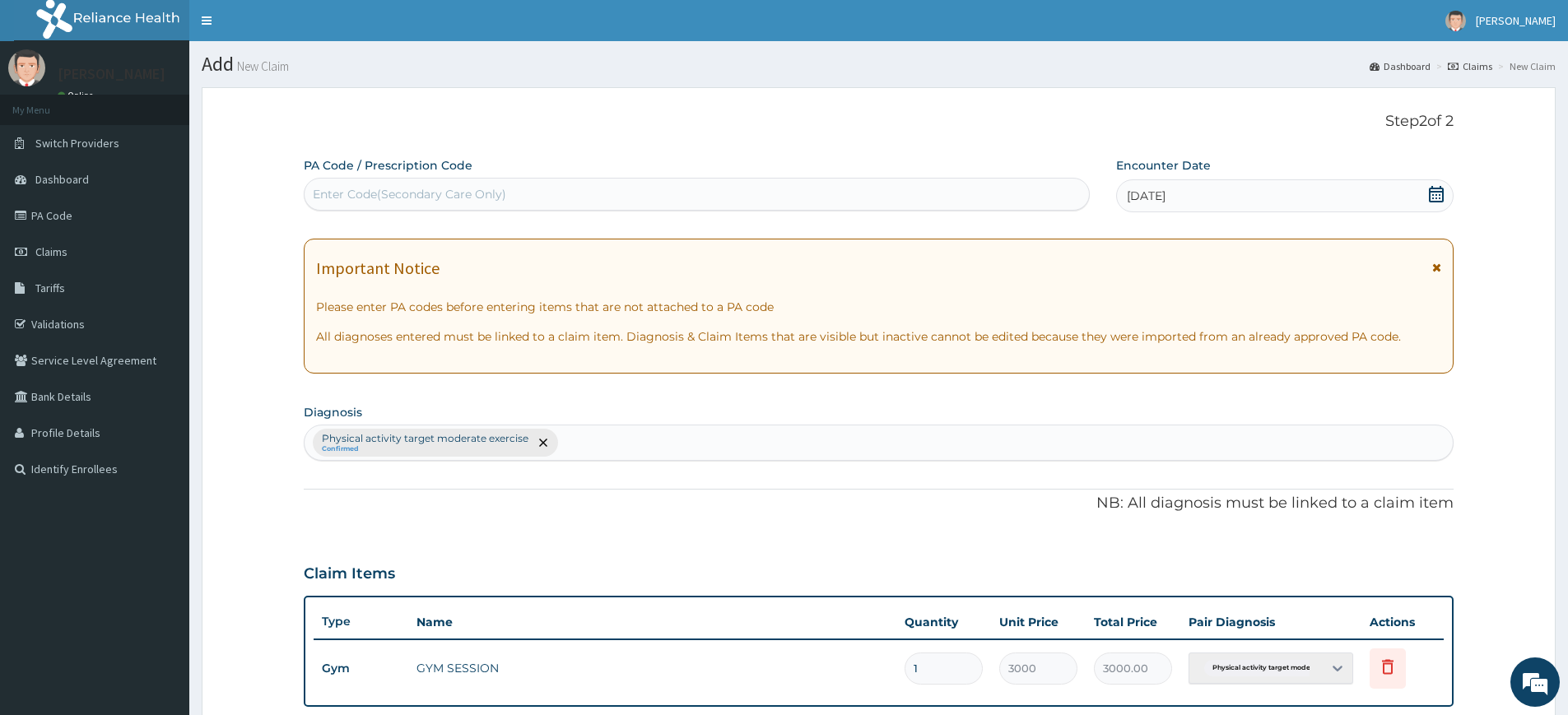
click at [653, 191] on div "Enter Code(Secondary Care Only)" at bounding box center [696, 195] width 784 height 26
type input "PA/11C54E"
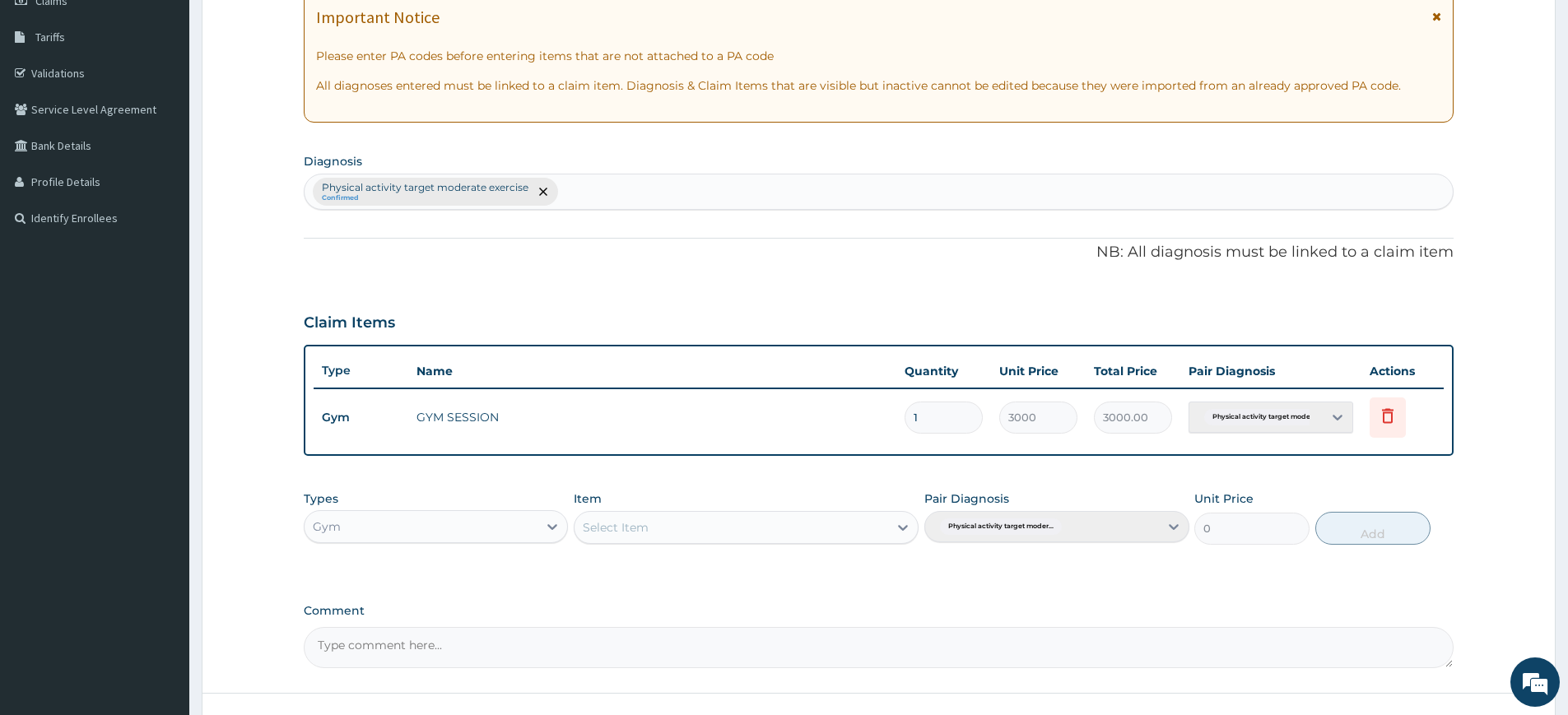
scroll to position [377, 0]
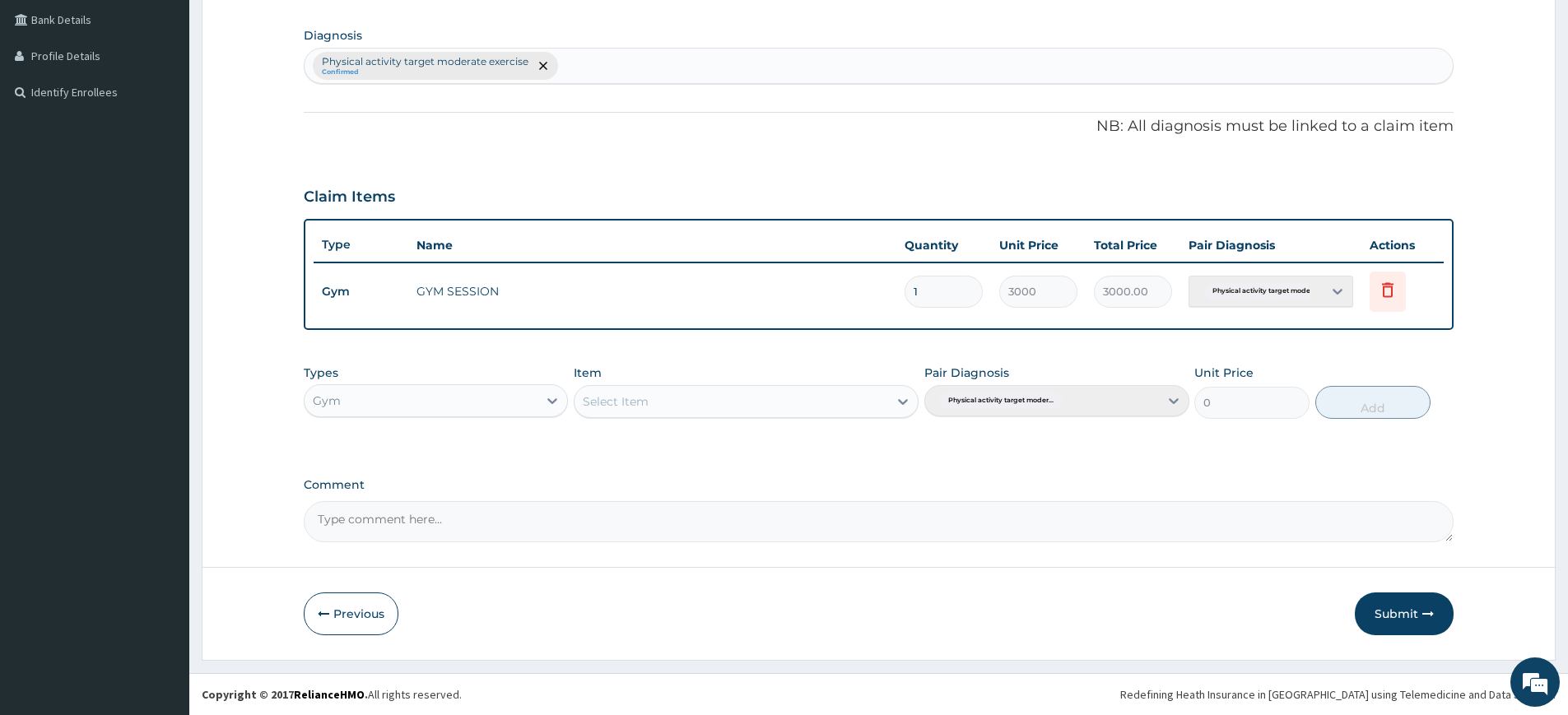
click at [1398, 618] on button "Submit" at bounding box center [1404, 613] width 99 height 43
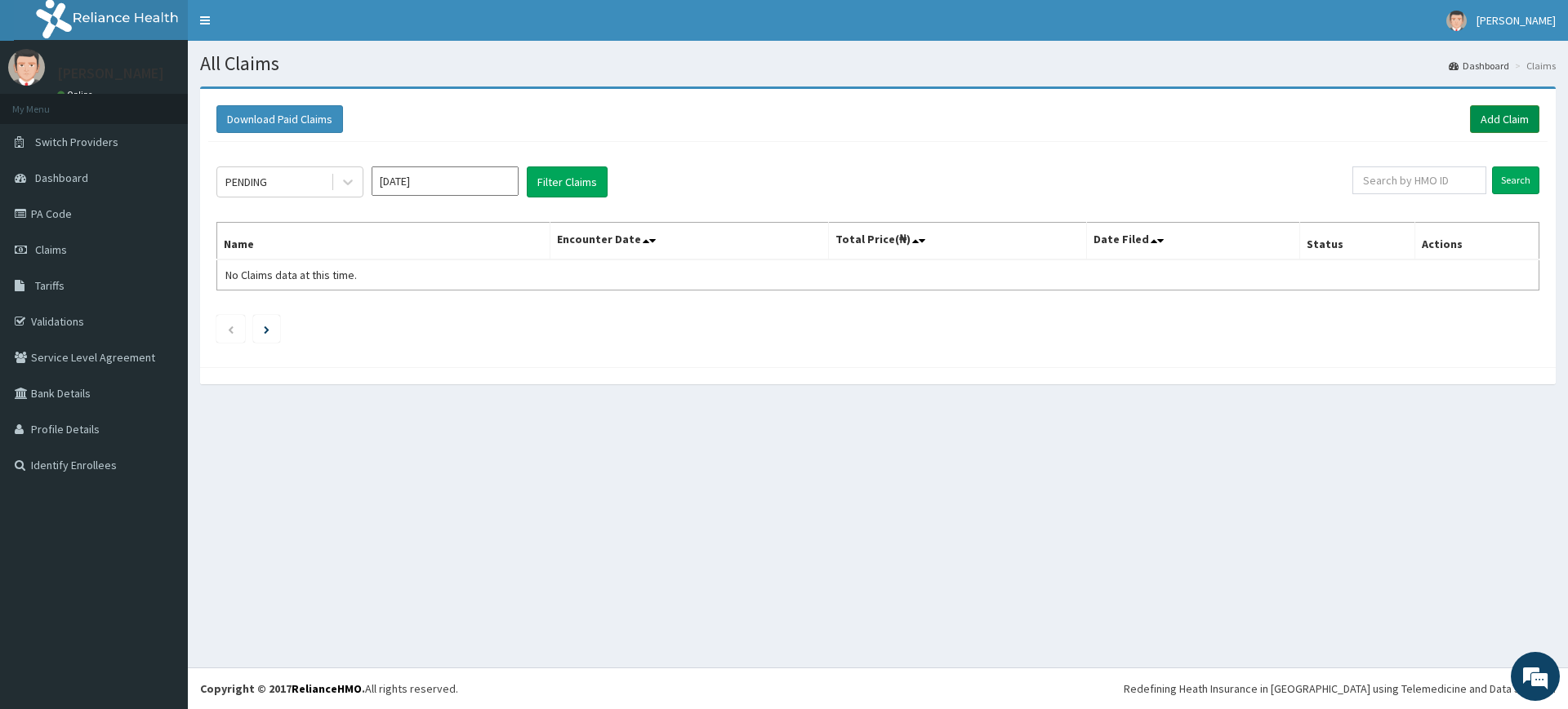
click at [1527, 109] on link "Add Claim" at bounding box center [1504, 119] width 69 height 28
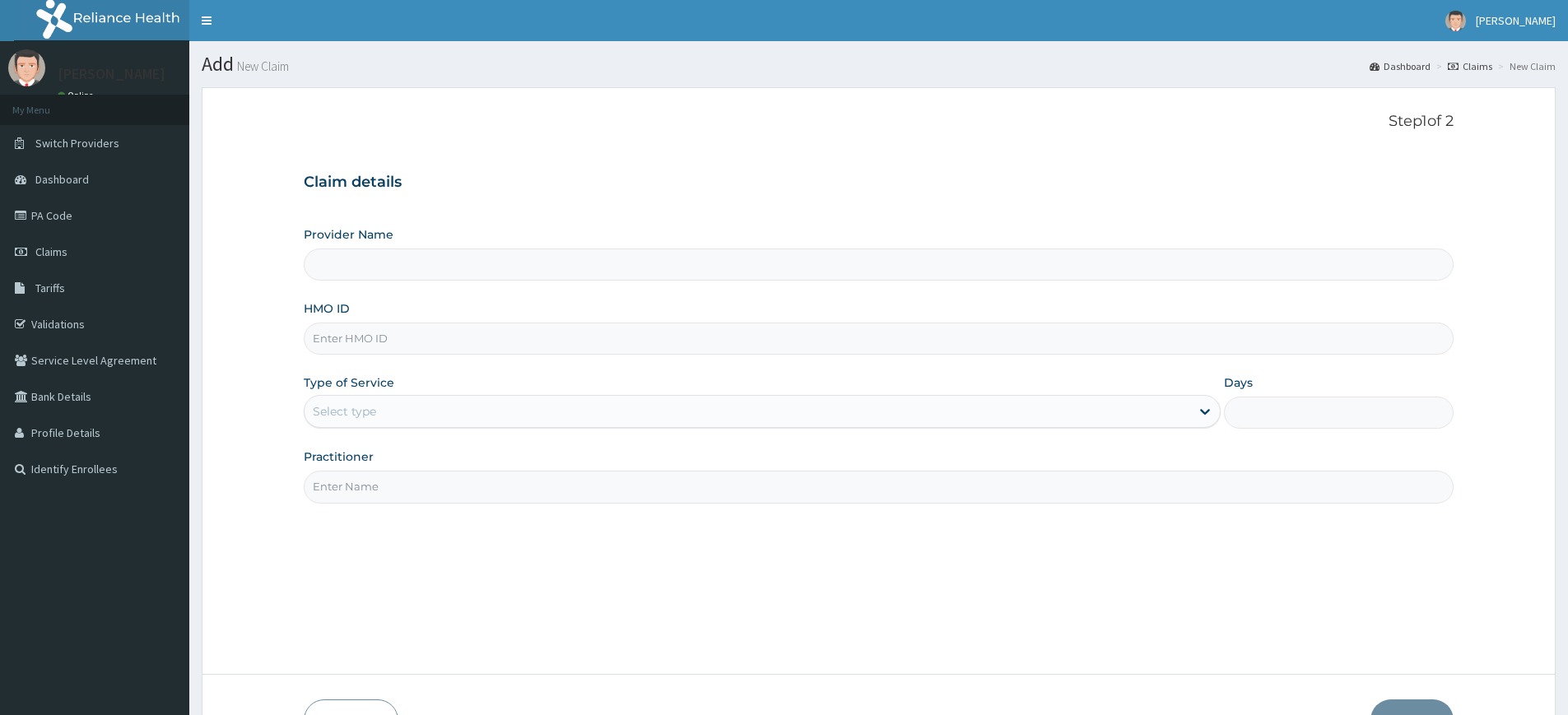
type input "Pure Fitness Africa | Lekki (fka Fitness Central)"
type input "1"
type input "Pure Fitness Africa | Lekki (fka Fitness Central)"
type input "1"
click at [449, 339] on input "HMO ID" at bounding box center [878, 339] width 1150 height 32
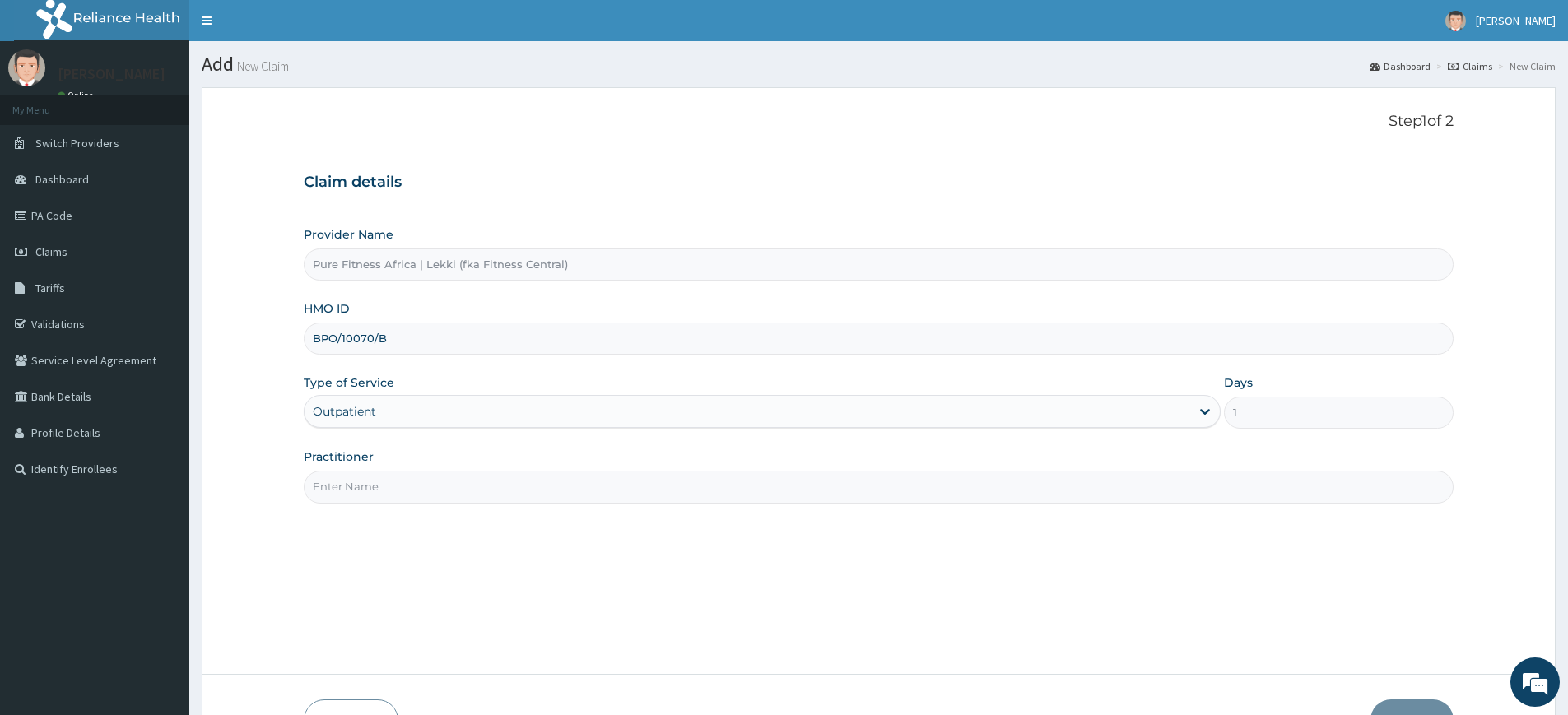
type input "BPO/10070/B"
click at [371, 499] on input "Practitioner" at bounding box center [878, 486] width 1150 height 32
type input "pure fitness africa"
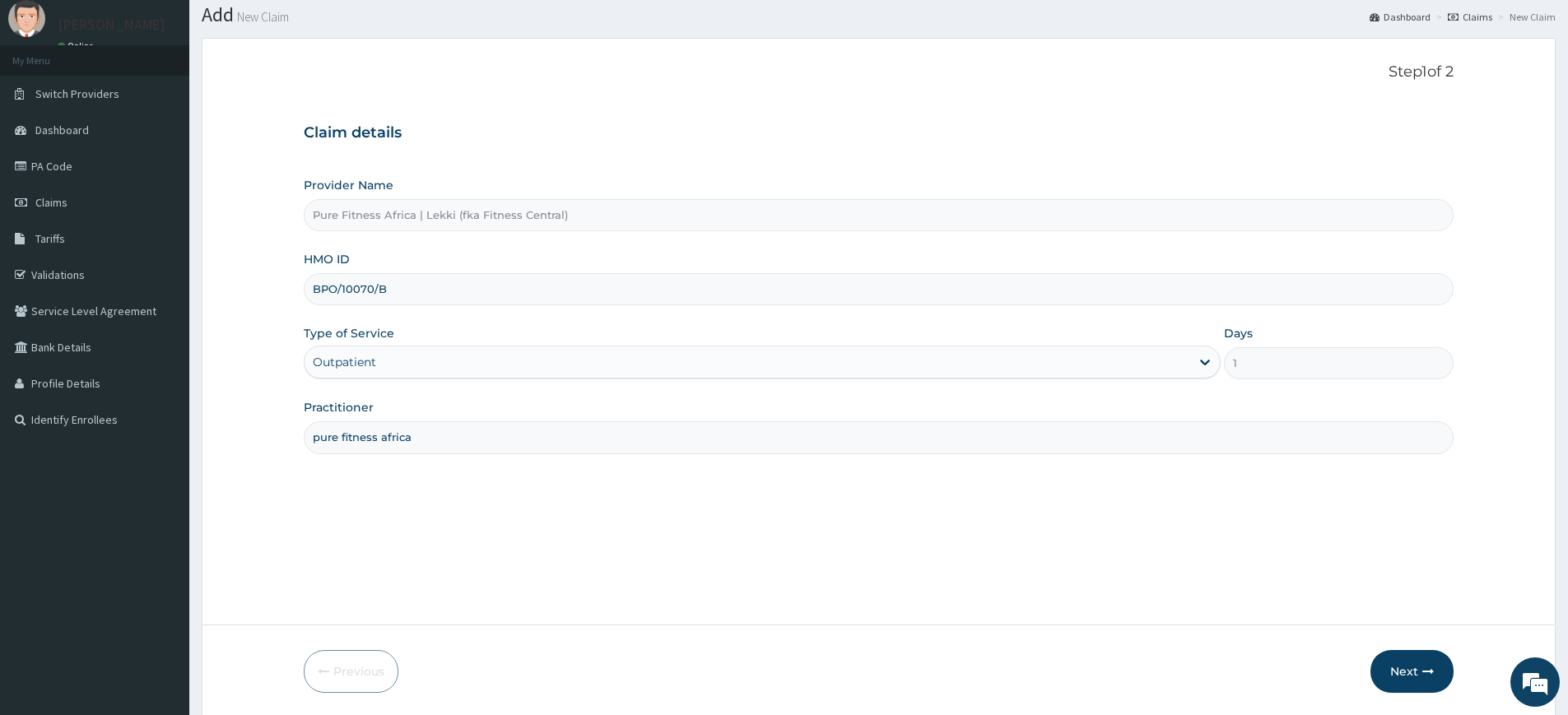
scroll to position [107, 0]
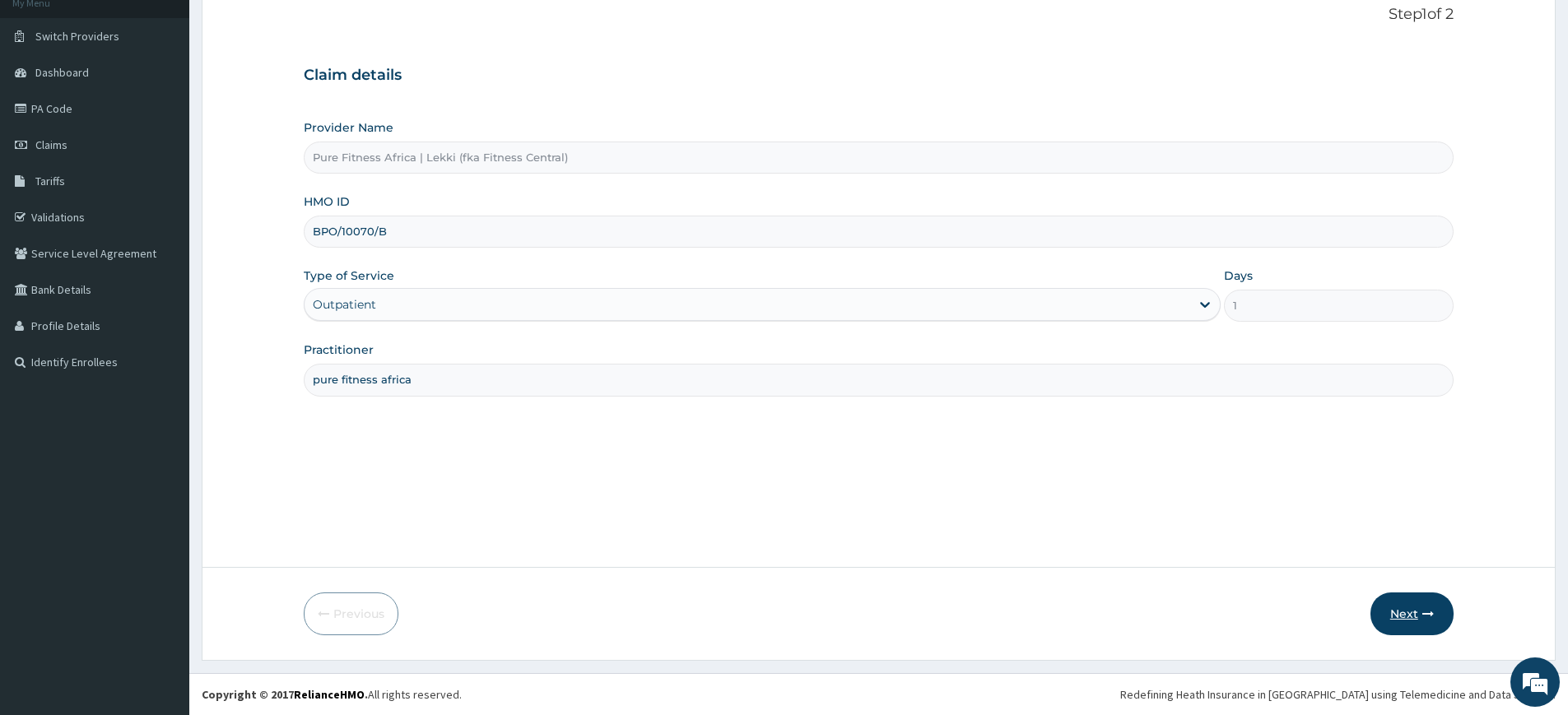
click at [1389, 612] on button "Next" at bounding box center [1412, 613] width 83 height 43
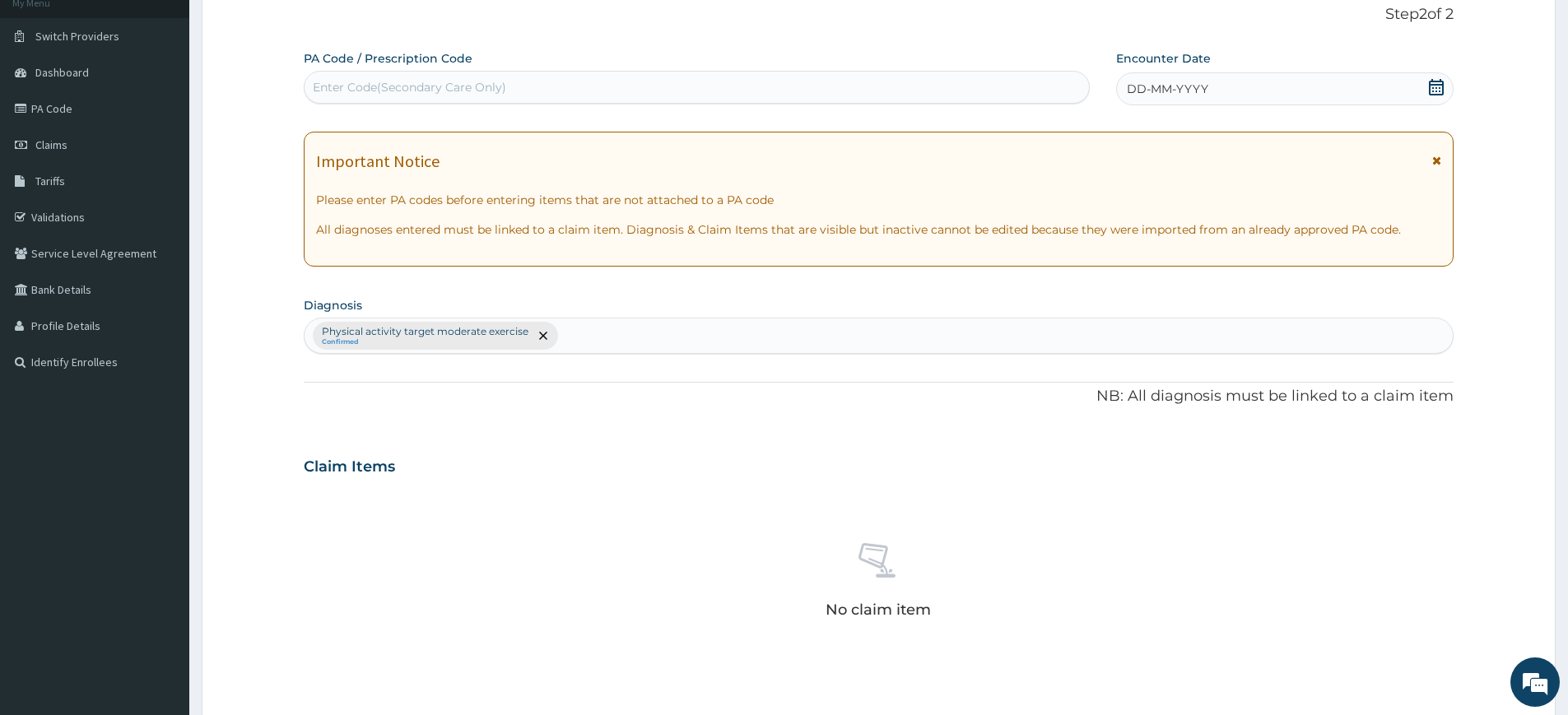
click at [950, 87] on div "Enter Code(Secondary Care Only)" at bounding box center [696, 87] width 784 height 26
click at [950, 86] on div "Enter Code(Secondary Care Only)" at bounding box center [696, 87] width 784 height 26
type input "PA/85E68E"
click at [1224, 77] on div "DD-MM-YYYY" at bounding box center [1285, 89] width 336 height 33
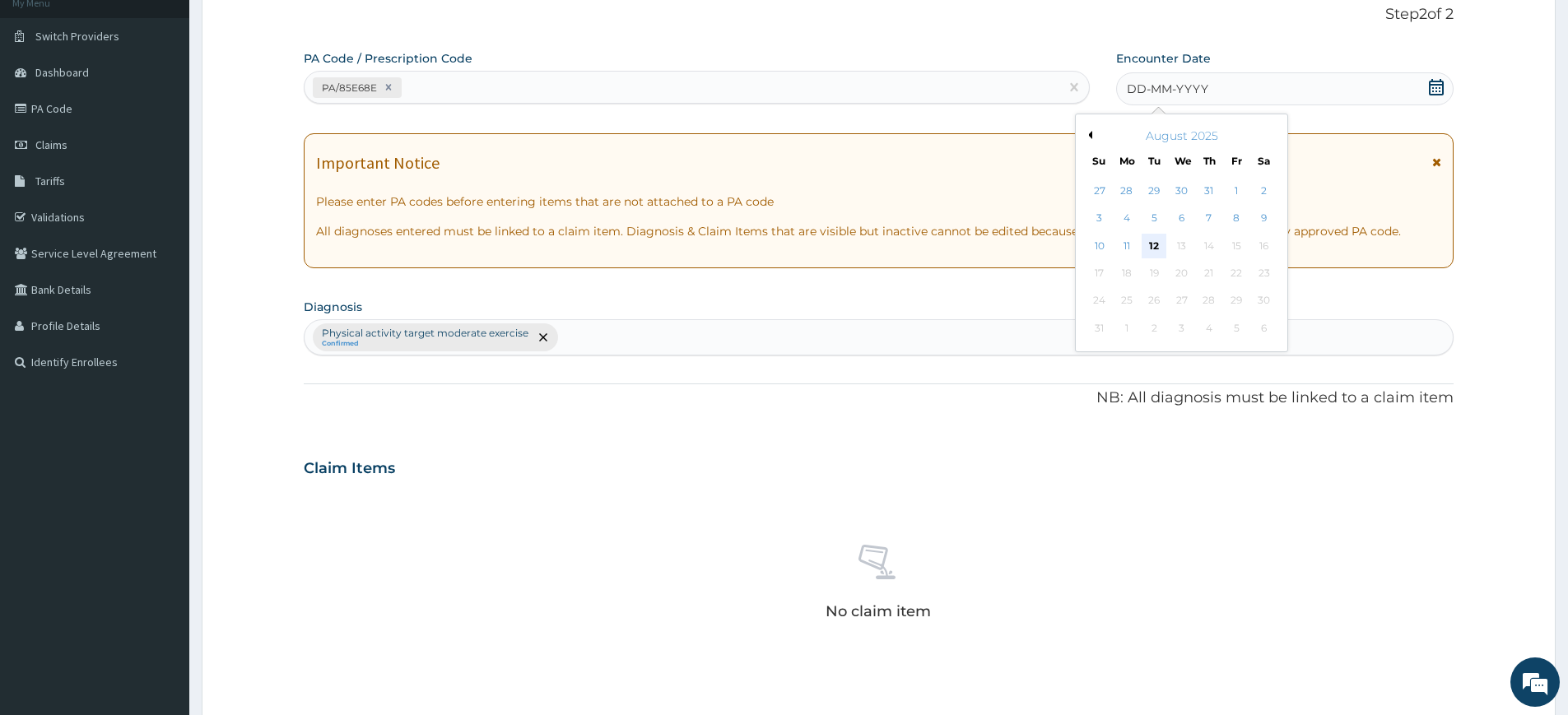
click at [1157, 247] on div "12" at bounding box center [1154, 246] width 25 height 25
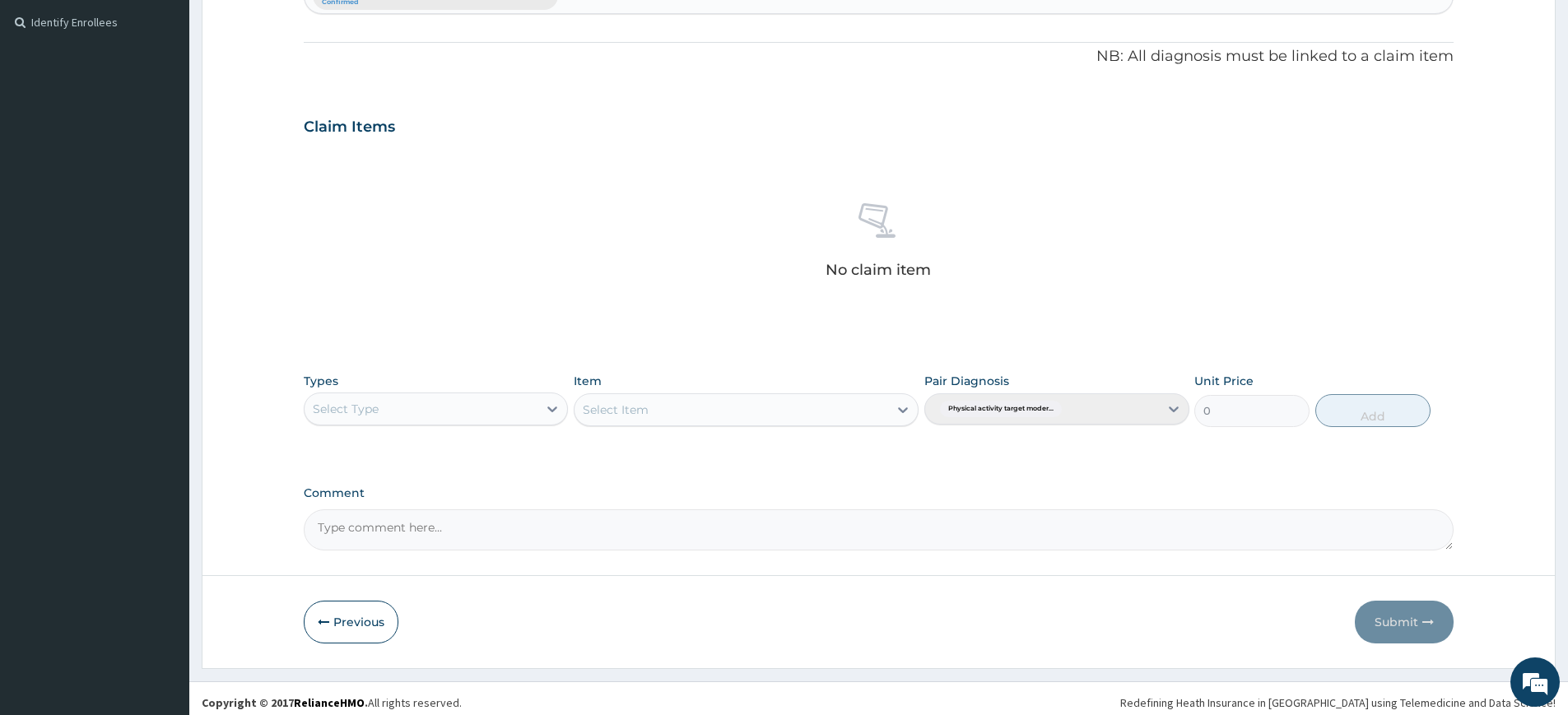
scroll to position [455, 0]
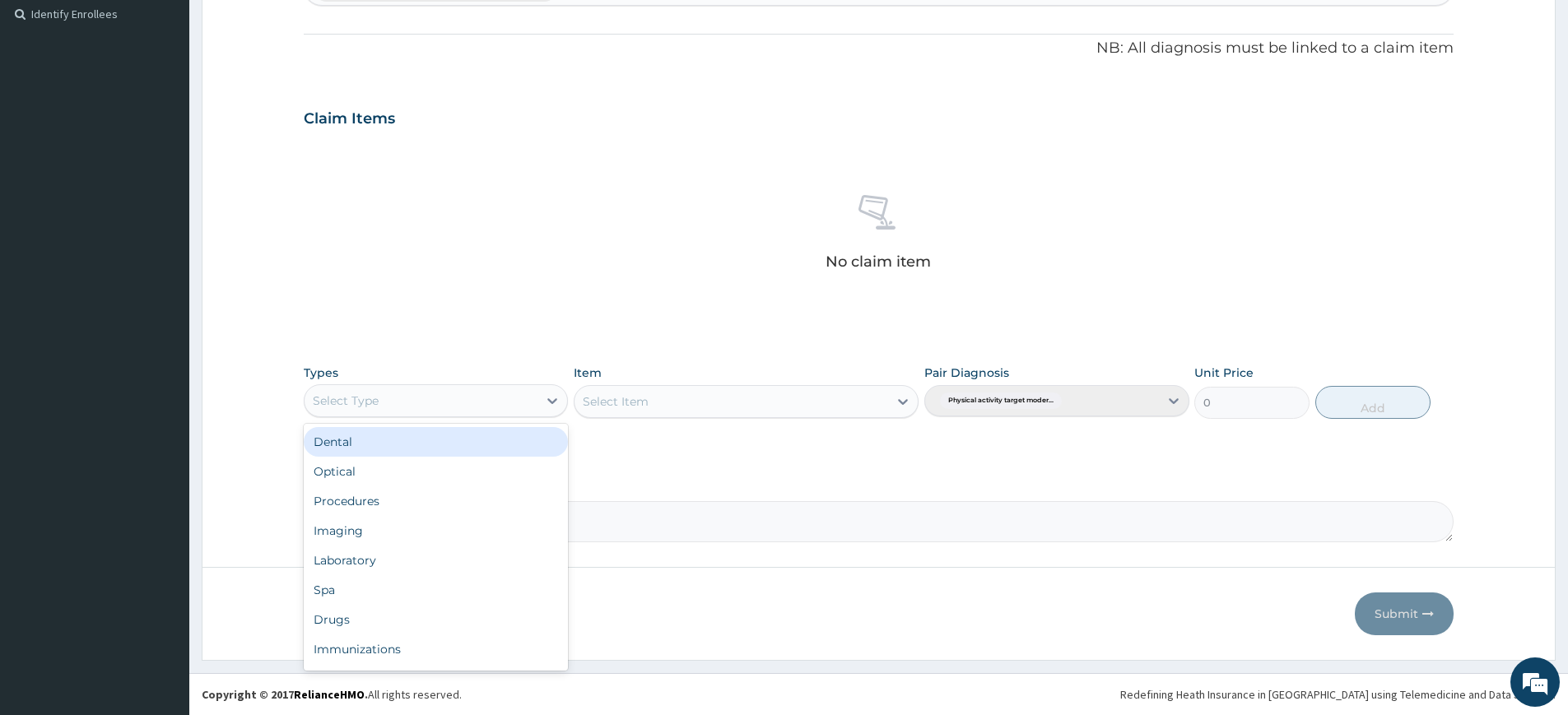
click at [310, 398] on div "Select Type" at bounding box center [420, 400] width 233 height 26
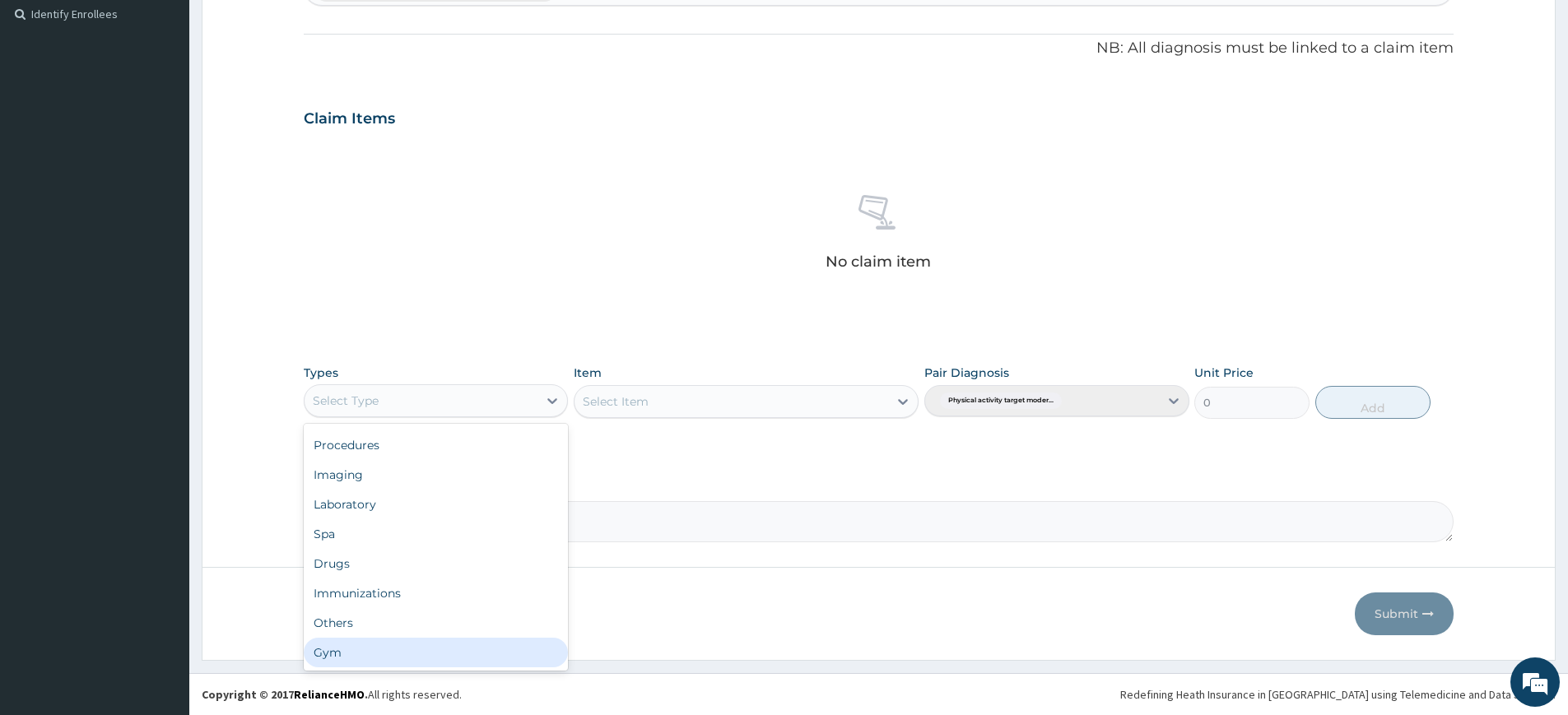
click at [410, 680] on footer "Redefining Heath Insurance in Africa using Telemedicine and Data Science! Copyr…" at bounding box center [878, 694] width 1378 height 42
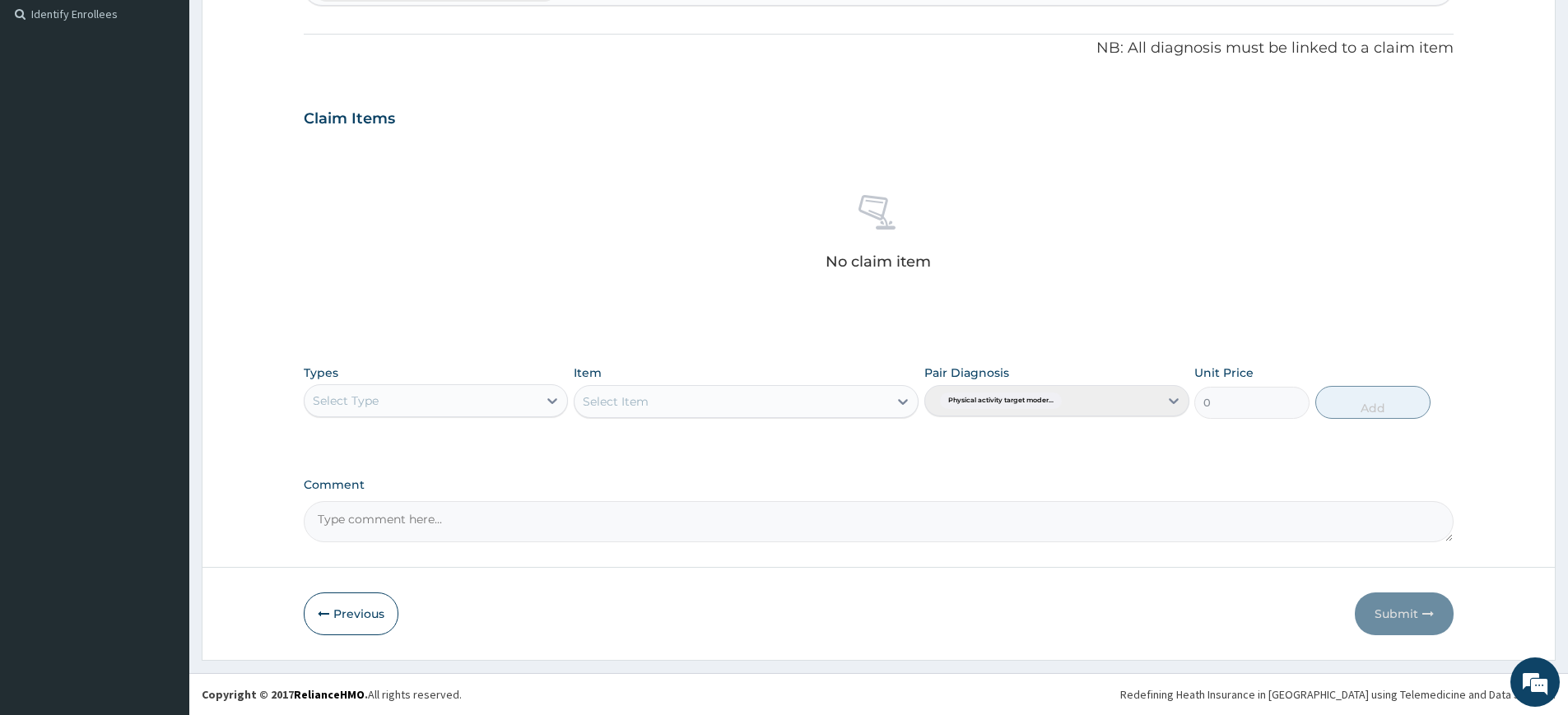
click at [686, 396] on div "Select Item" at bounding box center [745, 401] width 345 height 33
click at [695, 413] on div "Select Item" at bounding box center [745, 401] width 345 height 33
click at [521, 405] on div "Select Type" at bounding box center [420, 400] width 233 height 26
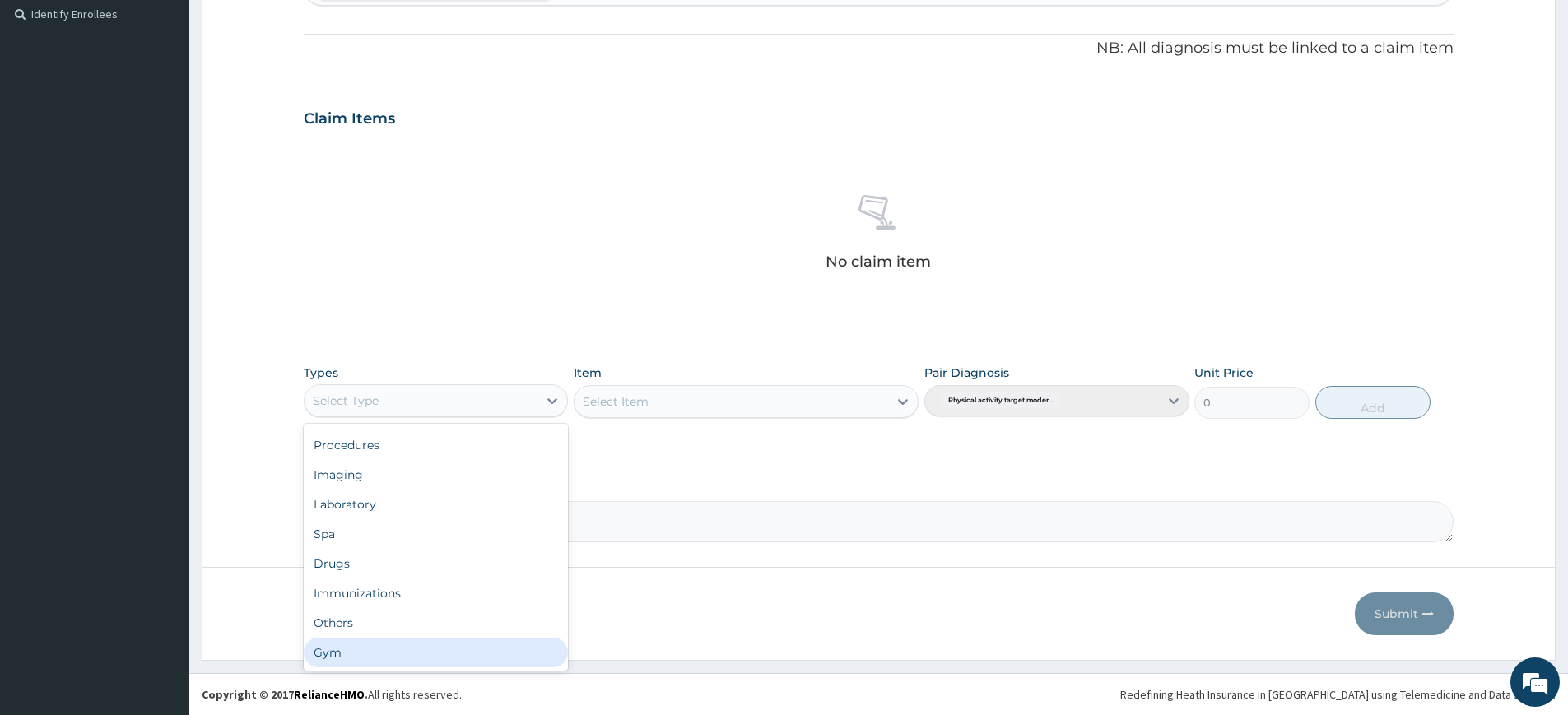
click at [483, 653] on div "Gym" at bounding box center [436, 652] width 264 height 29
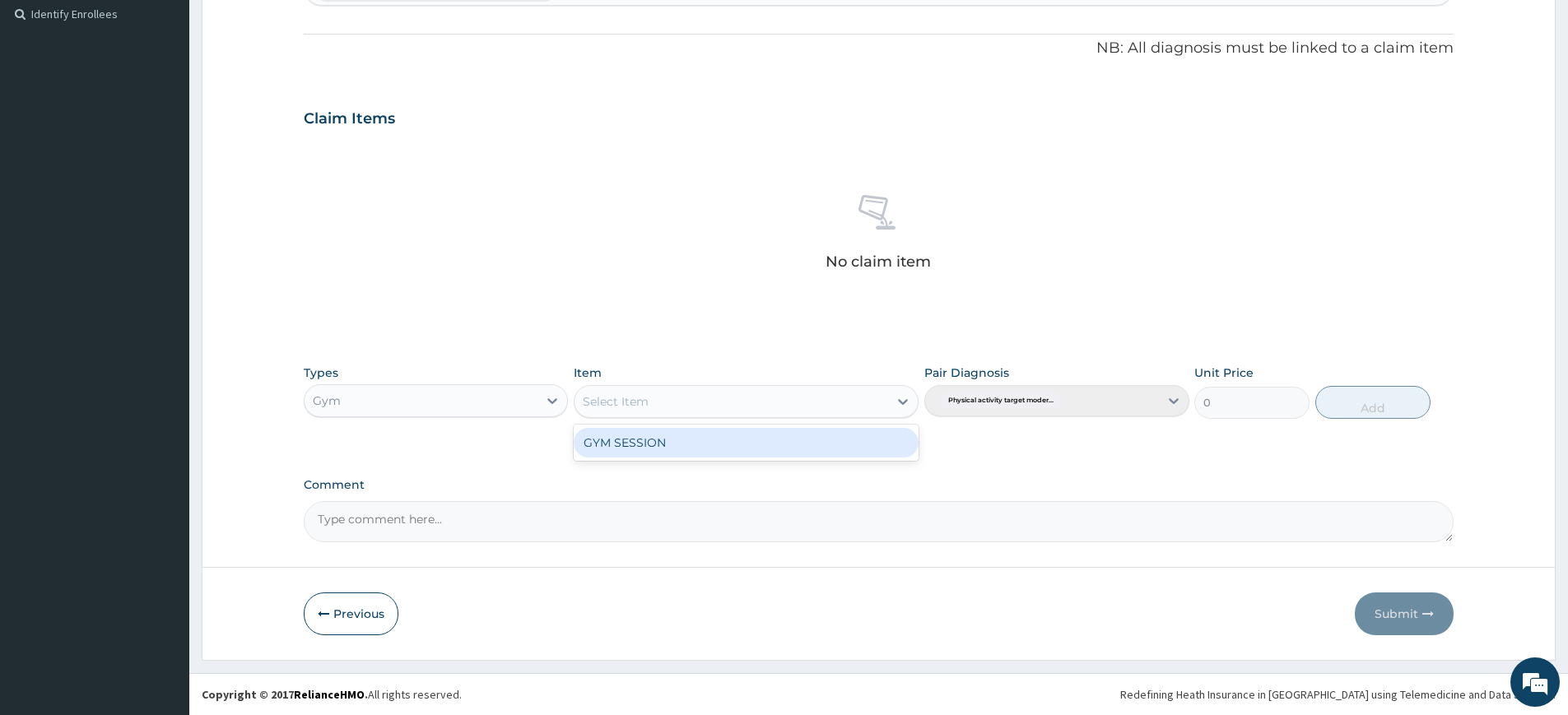
click at [720, 397] on div "Select Item" at bounding box center [731, 401] width 314 height 26
click at [721, 444] on div "GYM SESSION" at bounding box center [745, 442] width 345 height 29
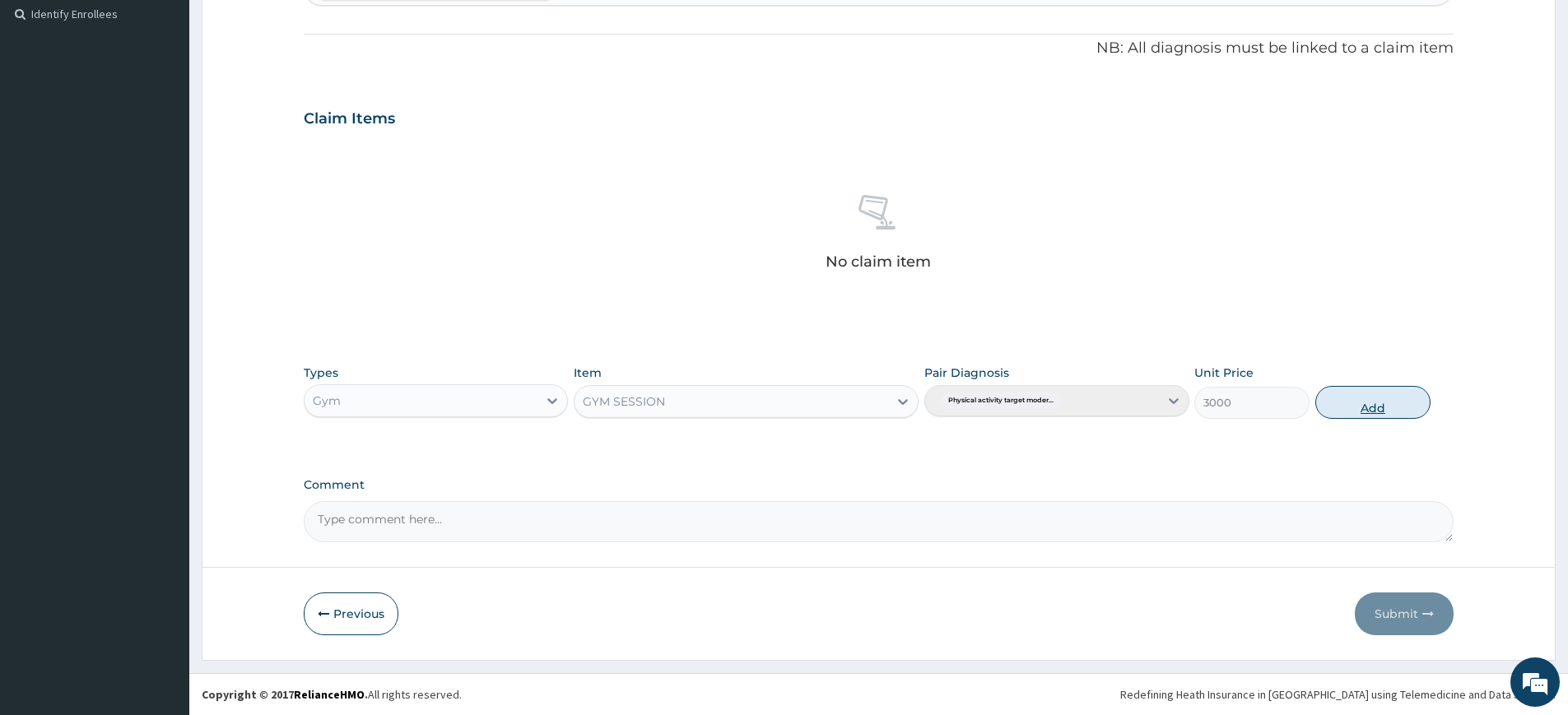
click at [1329, 389] on button "Add" at bounding box center [1372, 402] width 115 height 33
type input "0"
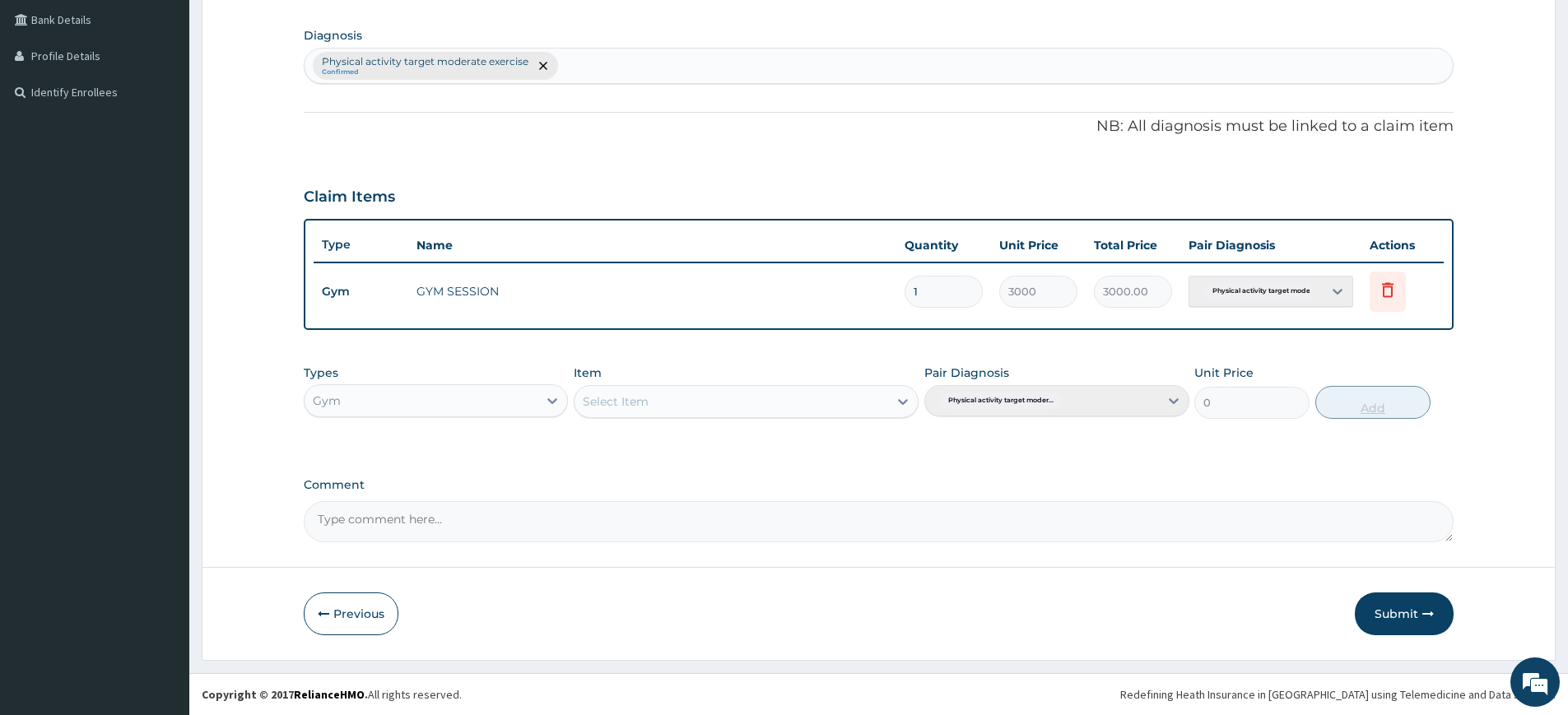
scroll to position [377, 0]
click at [1372, 603] on button "Submit" at bounding box center [1404, 613] width 99 height 43
